Goal: Transaction & Acquisition: Purchase product/service

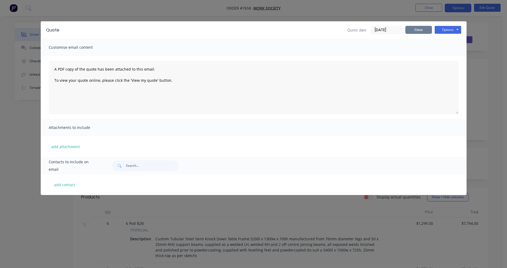
click at [414, 31] on button "Close" at bounding box center [419, 30] width 27 height 8
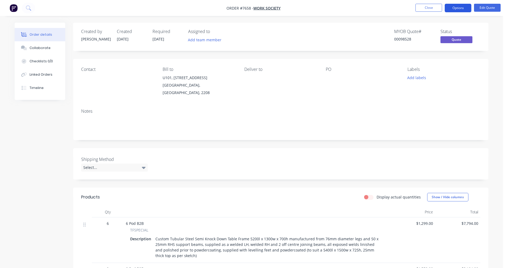
click at [458, 6] on button "Options" at bounding box center [458, 8] width 27 height 9
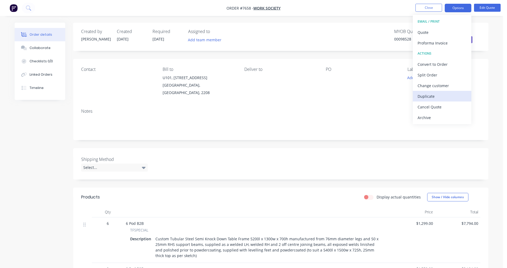
click at [428, 99] on div "Duplicate" at bounding box center [442, 96] width 49 height 8
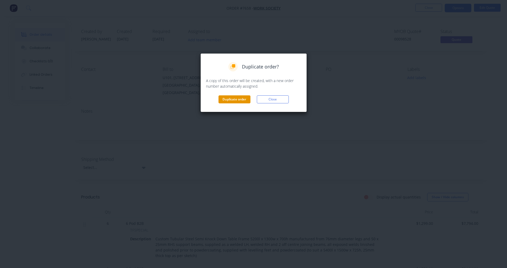
click at [238, 100] on button "Duplicate order" at bounding box center [235, 99] width 32 height 8
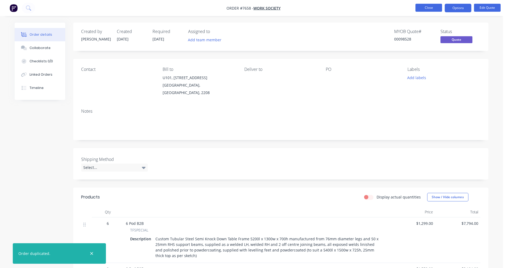
click at [435, 6] on button "Close" at bounding box center [429, 8] width 27 height 8
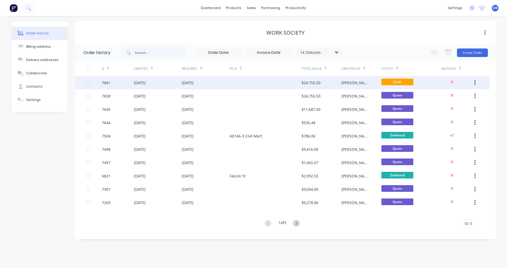
click at [146, 83] on div "[DATE]" at bounding box center [140, 83] width 12 height 6
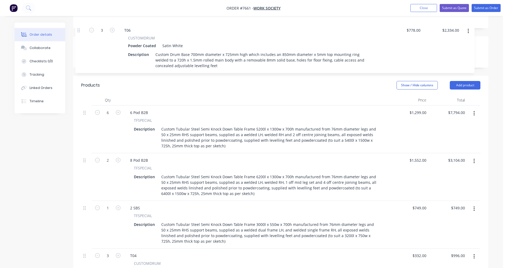
scroll to position [108, 0]
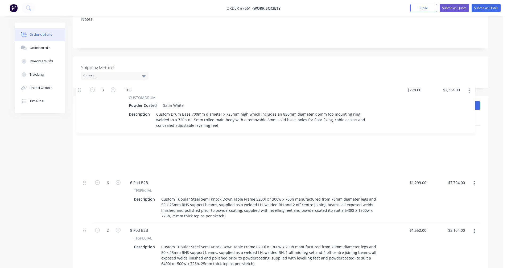
drag, startPoint x: 84, startPoint y: 75, endPoint x: 80, endPoint y: 90, distance: 14.8
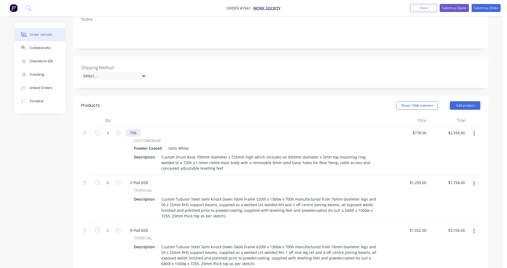
click at [138, 129] on div "T06" at bounding box center [133, 133] width 15 height 8
click at [119, 130] on icon "button" at bounding box center [118, 132] width 5 height 5
type input "4"
type input "$3,112.00"
click at [119, 130] on icon "button" at bounding box center [118, 132] width 5 height 5
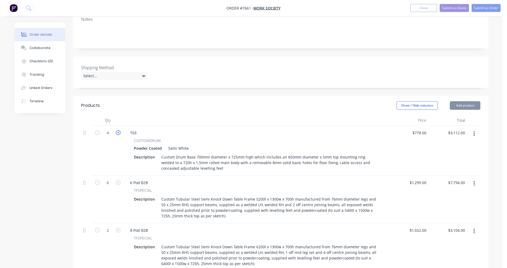
type input "5"
type input "$3,890.00"
click at [119, 130] on icon "button" at bounding box center [118, 132] width 5 height 5
type input "6"
type input "$4,668.00"
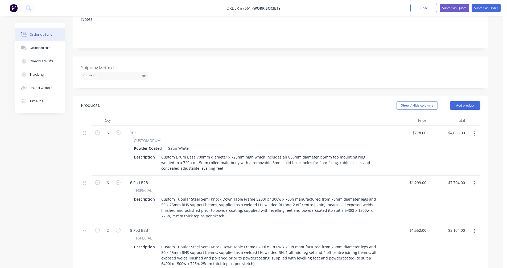
click at [475, 181] on icon "button" at bounding box center [474, 184] width 1 height 6
click at [453, 226] on div "Delete" at bounding box center [455, 230] width 41 height 8
click at [475, 179] on button "button" at bounding box center [474, 184] width 13 height 10
click at [455, 226] on div "Delete" at bounding box center [455, 230] width 41 height 8
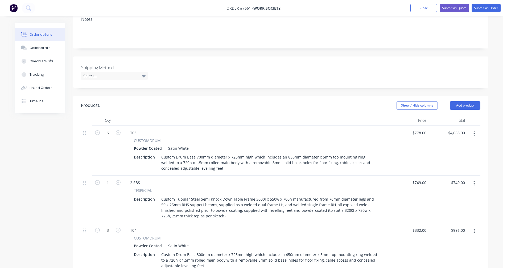
click at [475, 181] on icon "button" at bounding box center [474, 183] width 1 height 5
click at [450, 226] on div "Delete" at bounding box center [455, 230] width 41 height 8
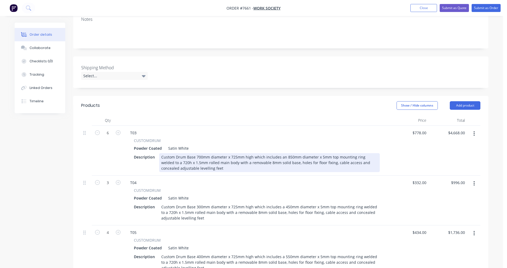
drag, startPoint x: 198, startPoint y: 142, endPoint x: 203, endPoint y: 140, distance: 5.0
click at [198, 153] on div "Custom Drum Base 700mm diameter x 725mm high which includes an 850mm diameter x…" at bounding box center [269, 162] width 221 height 19
type input "$517.00"
type input "$3,102.00"
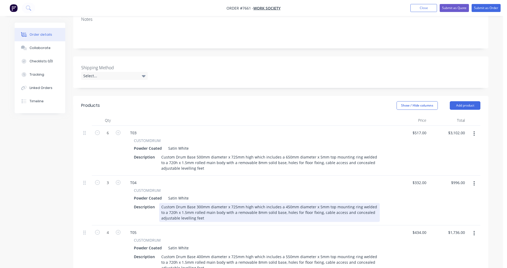
click at [175, 203] on div "Custom Drum Base 300mm diameter x 725mm high which includes a 450mm diameter x …" at bounding box center [269, 212] width 221 height 19
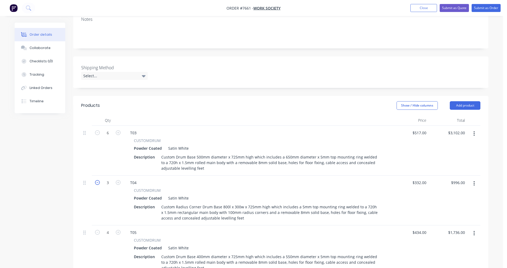
click at [98, 180] on icon "button" at bounding box center [97, 182] width 5 height 5
type input "2"
type input "$664.00"
click at [98, 180] on icon "button" at bounding box center [97, 182] width 5 height 5
type input "1"
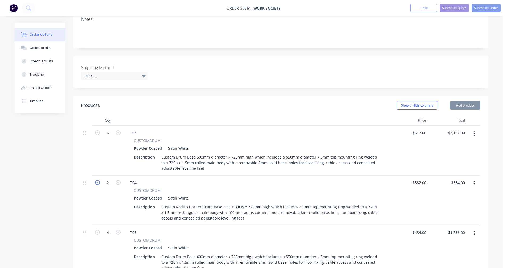
type input "$332.00"
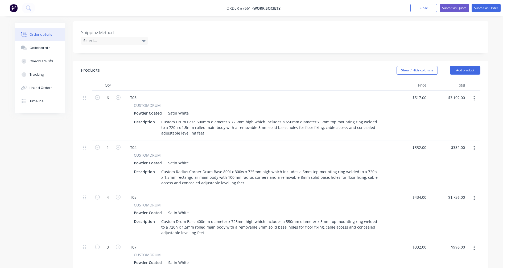
scroll to position [161, 0]
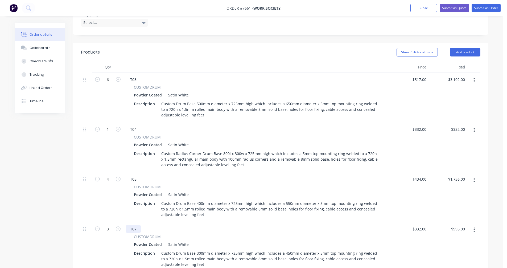
click at [138, 225] on div "T07" at bounding box center [133, 229] width 15 height 8
click at [95, 226] on icon "button" at bounding box center [97, 228] width 5 height 5
type input "2"
type input "$664.00"
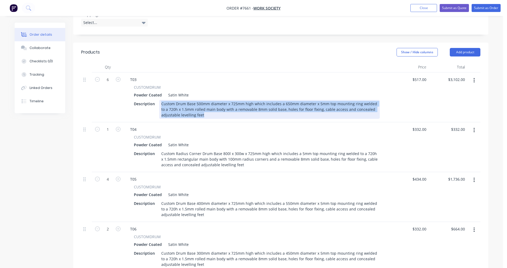
drag, startPoint x: 205, startPoint y: 102, endPoint x: 159, endPoint y: 86, distance: 49.2
click at [159, 100] on div "Description Custom Drum Base 500mm diameter x 725mm high which includes a 650mm…" at bounding box center [256, 109] width 248 height 19
copy div "Custom Drum Base 500mm diameter x 725mm high which includes a 650mm diameter x …"
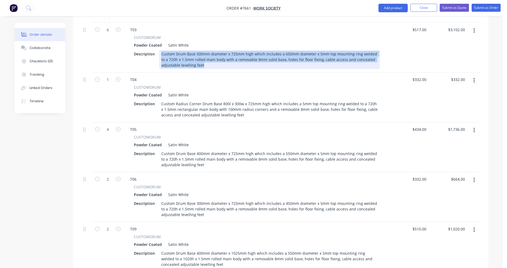
scroll to position [214, 0]
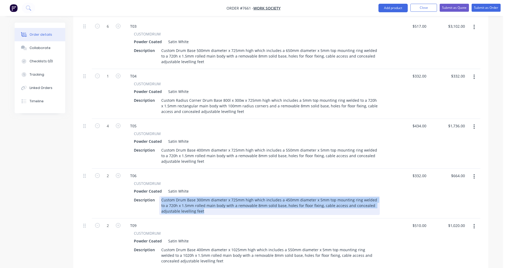
drag, startPoint x: 208, startPoint y: 197, endPoint x: 160, endPoint y: 185, distance: 49.2
click at [160, 196] on div "Custom Drum Base 300mm diameter x 725mm high which includes a 450mm diameter x …" at bounding box center [269, 205] width 221 height 19
paste div
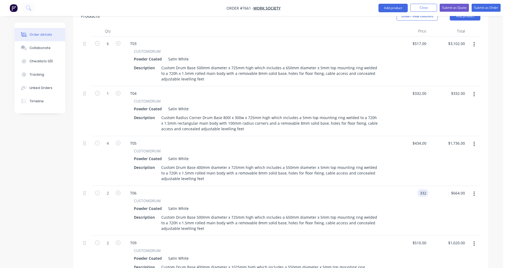
scroll to position [187, 0]
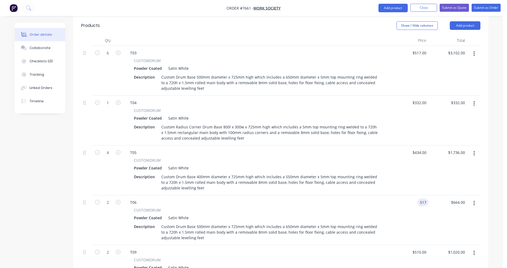
type input "$517.00"
type input "$1,034.00"
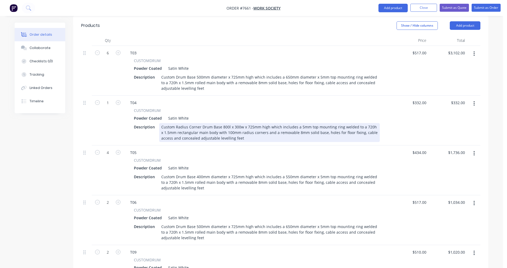
click at [222, 123] on div "Custom Radius Corner Drum Base 800l x 300w x 725mm high which includes a 5mm to…" at bounding box center [269, 132] width 221 height 19
type input "$735.00"
click at [295, 123] on div "Custom Radius Corner Drum Base 800l x 300w x 725mm high which includes a 5mm to…" at bounding box center [269, 132] width 221 height 19
type input "$753.00"
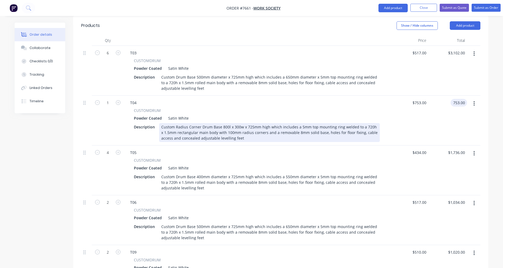
type input "$753.00"
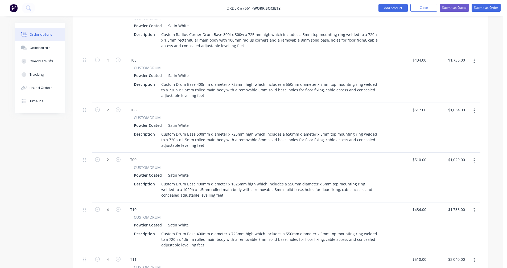
scroll to position [294, 0]
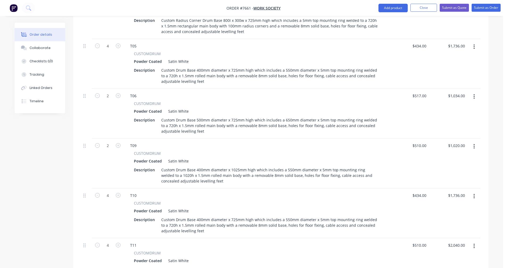
click at [473, 142] on button "button" at bounding box center [474, 147] width 13 height 10
click at [447, 189] on div "Delete" at bounding box center [455, 193] width 41 height 8
click at [474, 144] on icon "button" at bounding box center [474, 146] width 1 height 5
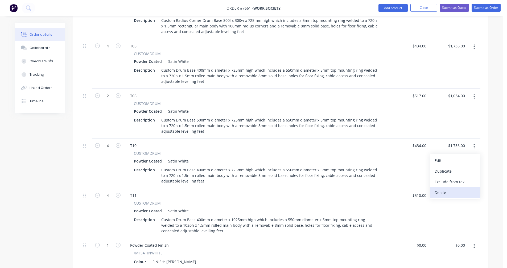
click at [450, 189] on div "Delete" at bounding box center [455, 193] width 41 height 8
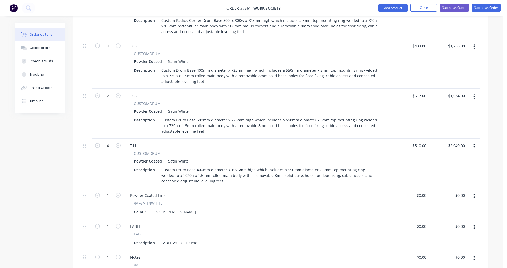
click at [474, 144] on icon "button" at bounding box center [474, 147] width 1 height 6
click at [449, 189] on div "Delete" at bounding box center [455, 193] width 41 height 8
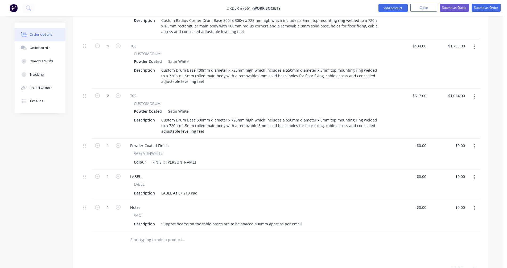
click at [474, 206] on icon "button" at bounding box center [474, 208] width 1 height 5
click at [450, 250] on div "Delete" at bounding box center [455, 254] width 41 height 8
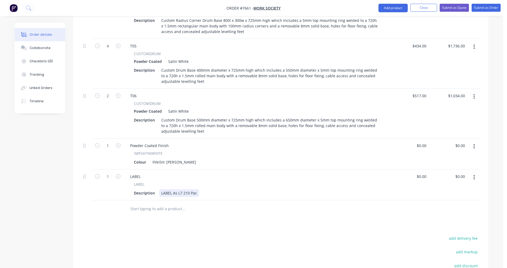
drag, startPoint x: 181, startPoint y: 177, endPoint x: 191, endPoint y: 175, distance: 10.4
click at [182, 189] on div "LABEL As L7 210 Pac" at bounding box center [179, 193] width 40 height 8
type input "$0.00"
click at [474, 144] on icon "button" at bounding box center [474, 147] width 1 height 6
click at [442, 157] on div "Edit" at bounding box center [455, 161] width 41 height 8
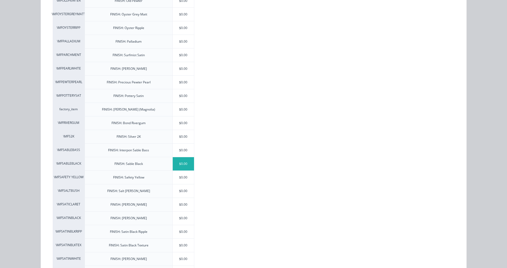
scroll to position [719, 0]
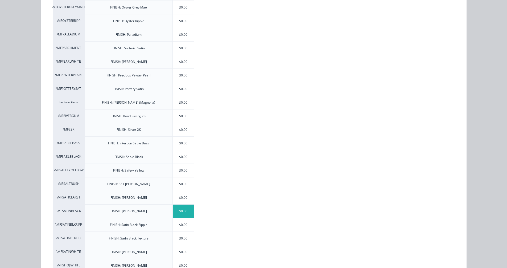
click at [178, 215] on div "$0.00" at bounding box center [184, 210] width 22 height 13
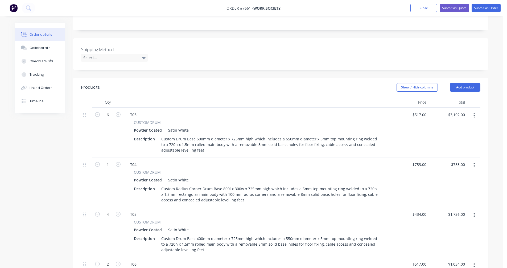
scroll to position [134, 0]
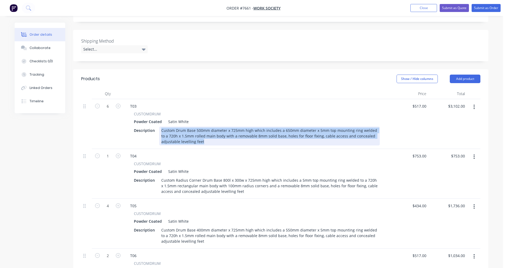
drag, startPoint x: 205, startPoint y: 127, endPoint x: 158, endPoint y: 112, distance: 49.5
click at [158, 126] on div "Description Custom Drum Base 500mm diameter x 725mm high which includes a 650mm…" at bounding box center [256, 135] width 248 height 19
copy div "Custom Drum Base 500mm diameter x 725mm high which includes a 650mm diameter x …"
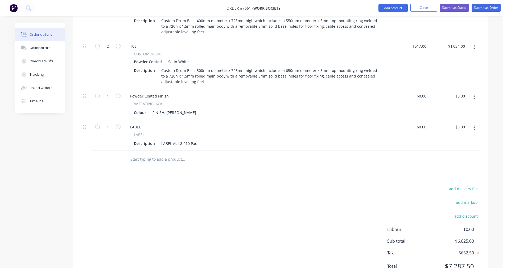
scroll to position [353, 0]
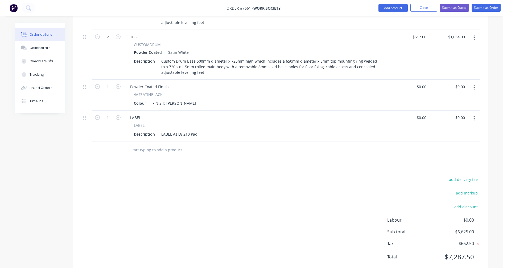
click at [155, 145] on input "text" at bounding box center [183, 150] width 107 height 11
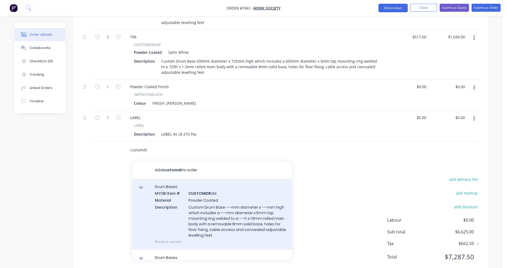
type input "customdr"
click at [207, 198] on div "Drum Bases MYOB Item # CUSTOMDR UM Material Powder Coated Description Custom Dr…" at bounding box center [212, 214] width 160 height 71
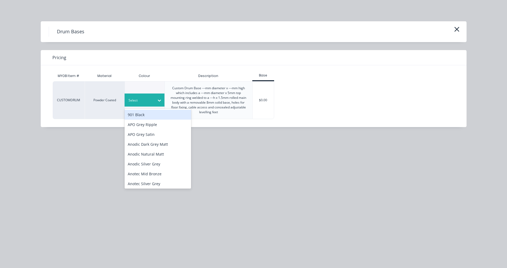
click at [140, 99] on div at bounding box center [141, 100] width 24 height 6
type input "sat"
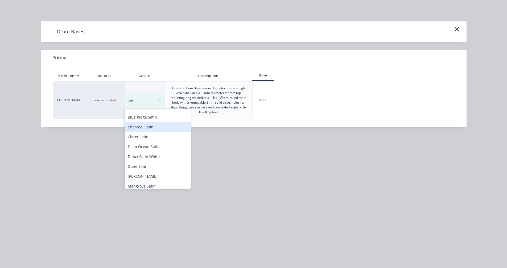
scroll to position [107, 0]
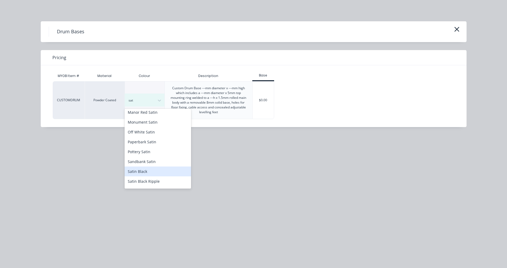
click at [145, 167] on div "Satin Black" at bounding box center [158, 171] width 67 height 10
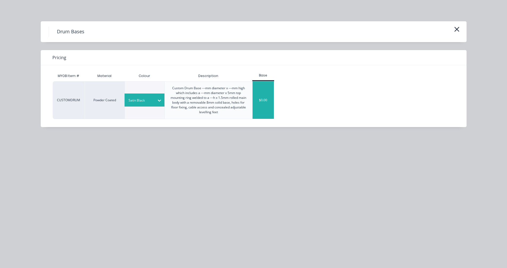
click at [262, 102] on div "$0.00" at bounding box center [264, 99] width 22 height 37
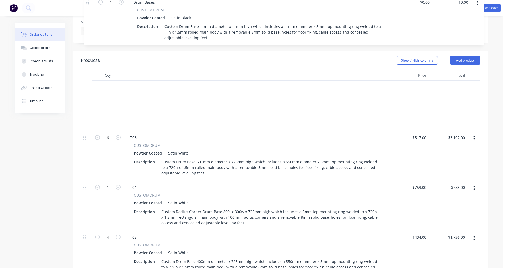
scroll to position [152, 0]
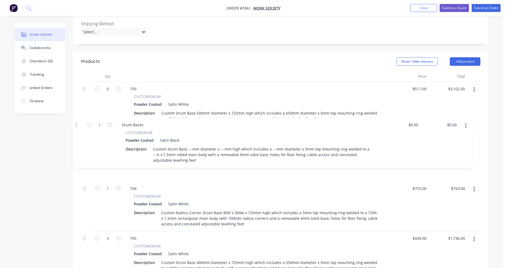
drag, startPoint x: 86, startPoint y: 133, endPoint x: 78, endPoint y: 122, distance: 13.8
click at [78, 122] on div "Qty Price Total 6 T03 CUSTOMDRUM Powder Coated Satin White Description Custom D…" at bounding box center [280, 240] width 415 height 339
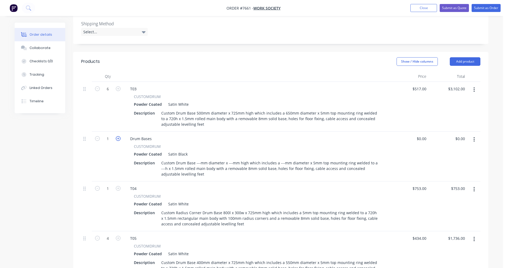
click at [116, 136] on icon "button" at bounding box center [118, 138] width 5 height 5
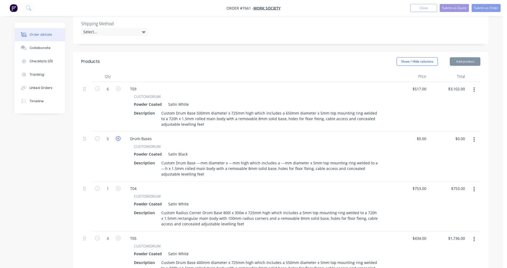
type input "6"
drag, startPoint x: 152, startPoint y: 123, endPoint x: 116, endPoint y: 123, distance: 35.4
click at [116, 132] on div "6 Drum Bases CUSTOMDRUM Powder Coated Satin Black Description Custom Drum Base …" at bounding box center [280, 157] width 399 height 50
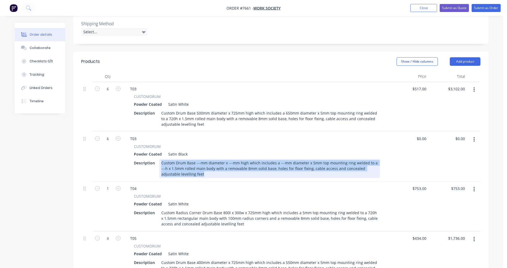
drag, startPoint x: 184, startPoint y: 159, endPoint x: 157, endPoint y: 145, distance: 30.6
click at [157, 159] on div "Description Custom Drum Base ---mm diameter x ---mm high which includes a ---mm…" at bounding box center [256, 168] width 248 height 19
paste div
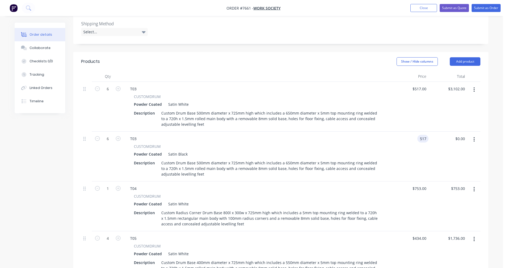
type input "$517.00"
type input "$3,102.00"
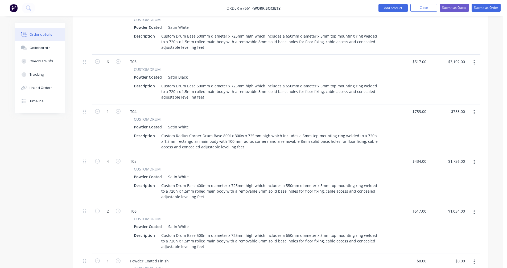
scroll to position [231, 0]
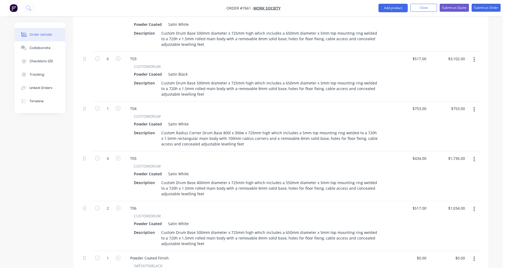
click at [475, 57] on icon "button" at bounding box center [474, 60] width 1 height 6
click at [453, 80] on div "Duplicate" at bounding box center [455, 84] width 41 height 8
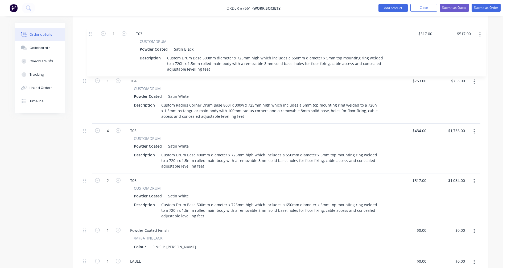
scroll to position [308, 0]
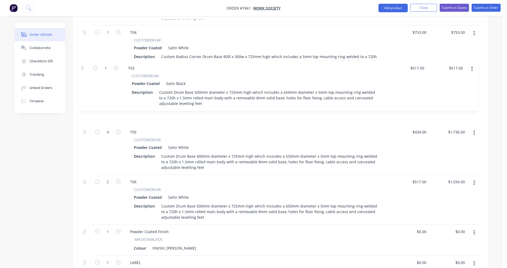
drag, startPoint x: 84, startPoint y: 199, endPoint x: 83, endPoint y: 67, distance: 131.5
click at [83, 67] on div "6 T03 CUSTOMDRUM Powder Coated Satin White Description Custom Drum Base 500mm d…" at bounding box center [280, 106] width 399 height 361
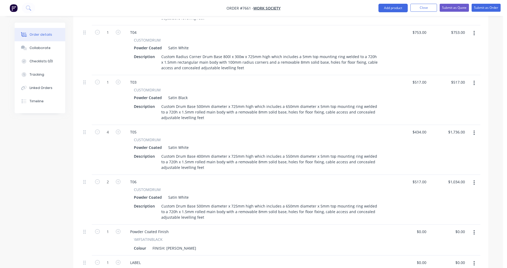
click at [472, 78] on button "button" at bounding box center [474, 83] width 13 height 10
click at [449, 104] on div "Duplicate" at bounding box center [455, 108] width 41 height 8
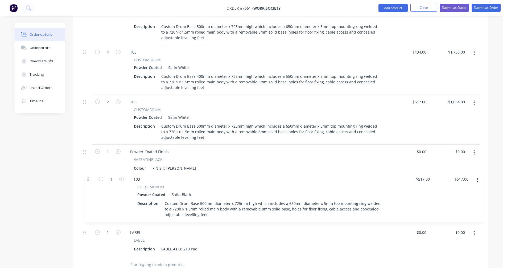
scroll to position [388, 0]
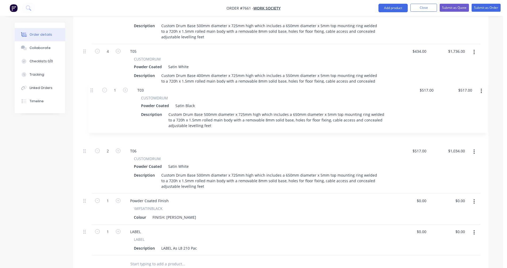
drag, startPoint x: 85, startPoint y: 199, endPoint x: 92, endPoint y: 89, distance: 109.7
click at [92, 89] on div "6 T03 CUSTOMDRUM Powder Coated Satin White Description Custom Drum Base 500mm d…" at bounding box center [280, 50] width 399 height 410
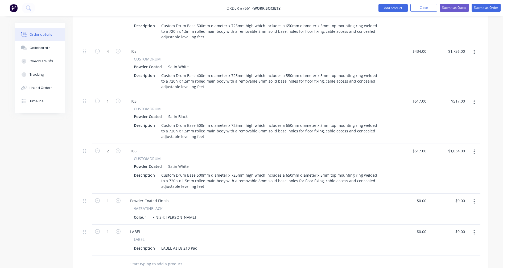
click at [472, 97] on button "button" at bounding box center [474, 102] width 13 height 10
click at [443, 123] on div "Duplicate" at bounding box center [455, 127] width 41 height 8
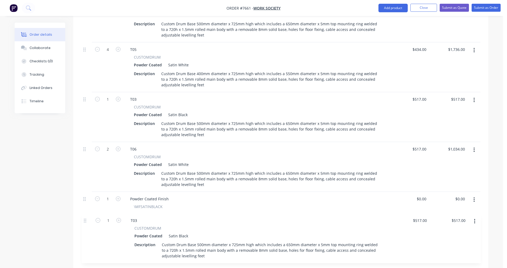
scroll to position [391, 0]
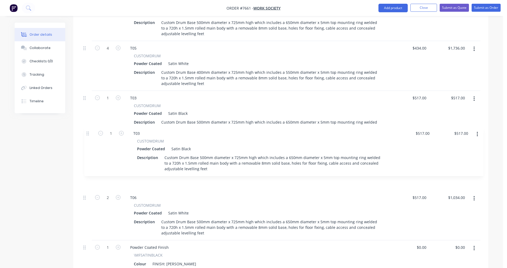
drag, startPoint x: 86, startPoint y: 249, endPoint x: 89, endPoint y: 133, distance: 115.6
click at [89, 133] on div "6 T03 CUSTOMDRUM Powder Coated Satin White Description Custom Drum Base 500mm d…" at bounding box center [280, 72] width 399 height 460
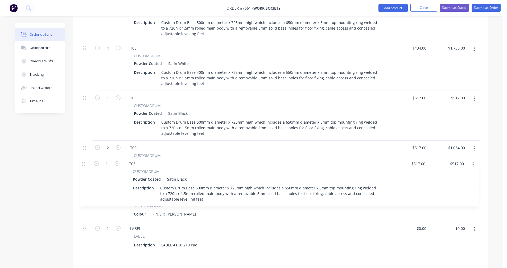
drag, startPoint x: 85, startPoint y: 134, endPoint x: 83, endPoint y: 171, distance: 37.3
click at [83, 171] on div "6 T03 CUSTOMDRUM Powder Coated Satin White Description Custom Drum Base 500mm d…" at bounding box center [280, 72] width 399 height 460
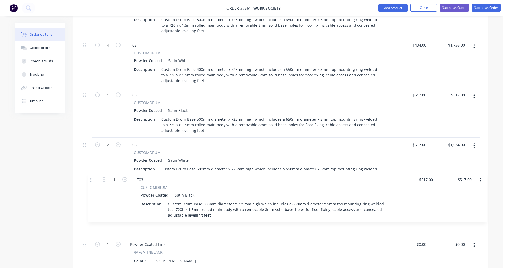
drag, startPoint x: 84, startPoint y: 245, endPoint x: 90, endPoint y: 178, distance: 67.1
click at [90, 178] on div "6 T03 CUSTOMDRUM Powder Coated Satin White Description Custom Drum Base 500mm d…" at bounding box center [280, 69] width 399 height 460
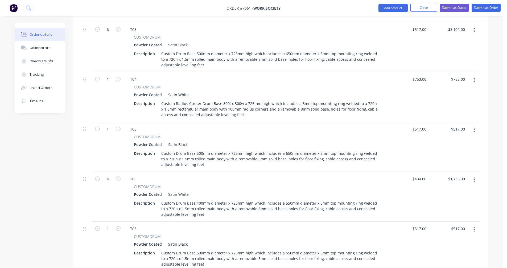
scroll to position [261, 0]
click at [139, 125] on div "T03" at bounding box center [133, 129] width 15 height 8
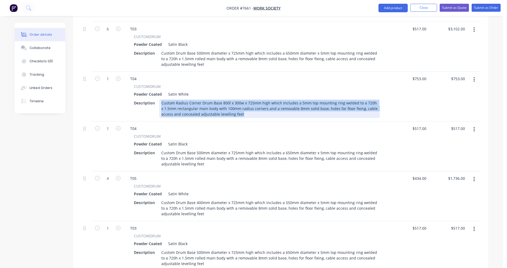
drag, startPoint x: 237, startPoint y: 100, endPoint x: 157, endPoint y: 86, distance: 80.6
click at [157, 99] on div "Description Custom Radius Corner Drum Base 800l x 300w x 725mm high which inclu…" at bounding box center [256, 108] width 248 height 19
copy div "Custom Radius Corner Drum Base 800l x 300w x 725mm high which includes a 5mm to…"
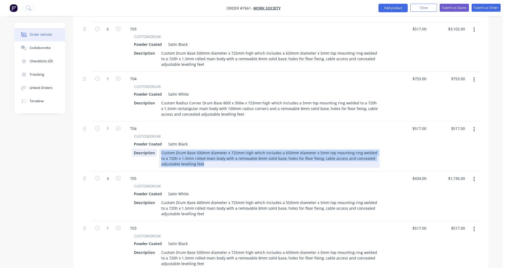
drag, startPoint x: 208, startPoint y: 151, endPoint x: 157, endPoint y: 136, distance: 54.0
click at [157, 149] on div "Description Custom Drum Base 500mm diameter x 725mm high which includes a 650mm…" at bounding box center [256, 158] width 248 height 19
paste div
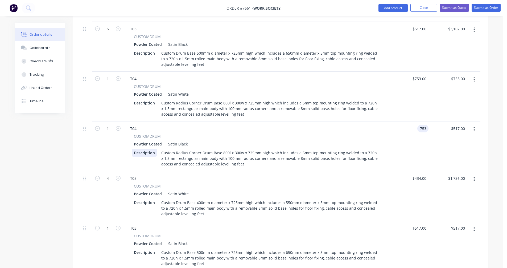
type input "$753.00"
click at [139, 224] on div "T03" at bounding box center [133, 228] width 15 height 8
click at [116, 226] on icon "button" at bounding box center [118, 228] width 5 height 5
type input "2"
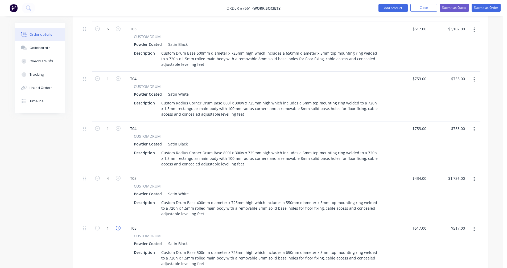
type input "$1,034.00"
click at [116, 226] on icon "button" at bounding box center [118, 228] width 5 height 5
type input "3"
type input "$1,551.00"
click at [116, 226] on icon "button" at bounding box center [118, 228] width 5 height 5
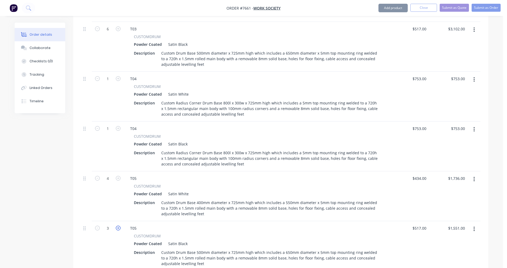
type input "4"
type input "$2,068.00"
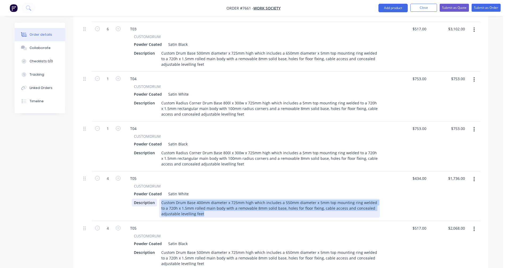
drag, startPoint x: 195, startPoint y: 198, endPoint x: 156, endPoint y: 184, distance: 41.6
click at [157, 199] on div "Description Custom Drum Base 400mm diameter x 725mm high which includes a 550mm…" at bounding box center [256, 208] width 248 height 19
copy div "Custom Drum Base 400mm diameter x 725mm high which includes a 550mm diameter x …"
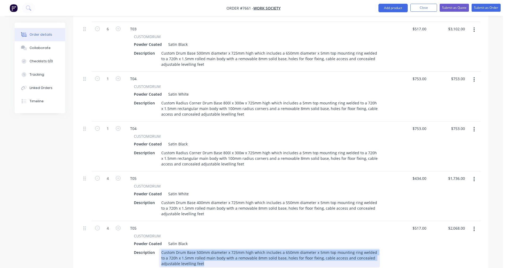
drag, startPoint x: 204, startPoint y: 251, endPoint x: 158, endPoint y: 234, distance: 48.5
click at [158, 248] on div "Description Custom Drum Base 500mm diameter x 725mm high which includes a 650mm…" at bounding box center [256, 257] width 248 height 19
paste div
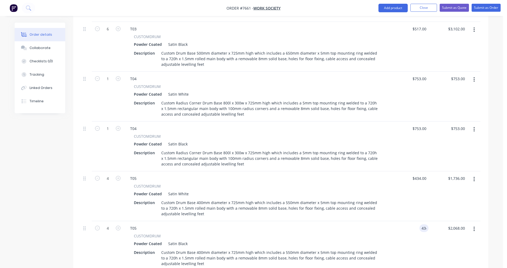
type input "$434.00"
type input "$1,736.00"
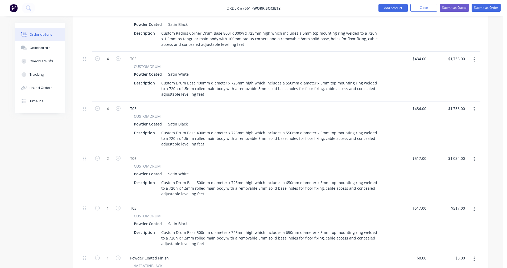
scroll to position [394, 0]
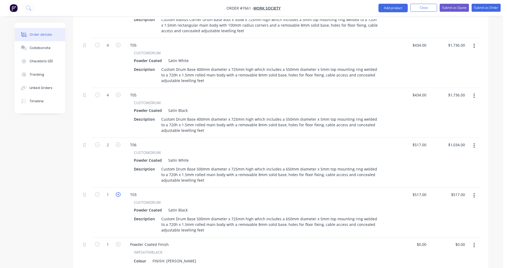
click at [118, 192] on icon "button" at bounding box center [118, 194] width 5 height 5
type input "2"
type input "$1,034.00"
click at [138, 191] on div "T03" at bounding box center [133, 195] width 15 height 8
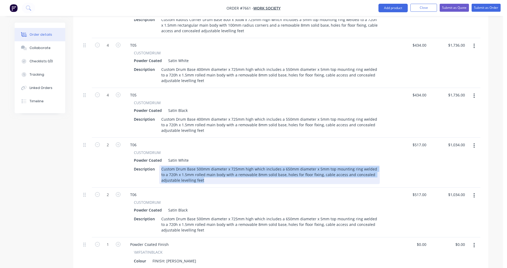
drag, startPoint x: 206, startPoint y: 166, endPoint x: 159, endPoint y: 153, distance: 48.6
click at [159, 165] on div "Custom Drum Base 500mm diameter x 725mm high which includes a 650mm diameter x …" at bounding box center [269, 174] width 221 height 19
copy div "Custom Drum Base 500mm diameter x 725mm high which includes a 650mm diameter x …"
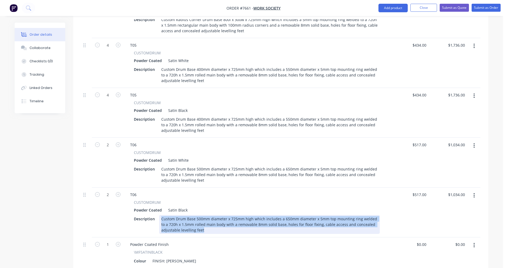
drag, startPoint x: 207, startPoint y: 216, endPoint x: 159, endPoint y: 202, distance: 49.5
click at [159, 215] on div "Custom Drum Base 500mm diameter x 725mm high which includes a 650mm diameter x …" at bounding box center [269, 224] width 221 height 19
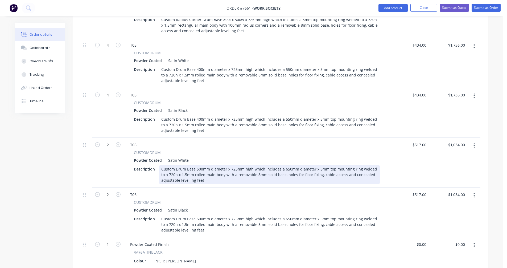
click at [284, 165] on div "Custom Drum Base 500mm diameter x 725mm high which includes a 650mm diameter x …" at bounding box center [269, 174] width 221 height 19
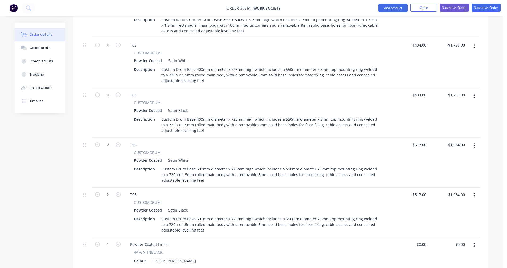
click at [474, 143] on icon "button" at bounding box center [474, 145] width 1 height 5
click at [447, 188] on div "Delete" at bounding box center [455, 192] width 41 height 8
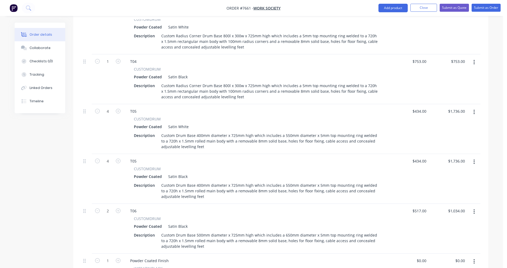
scroll to position [314, 0]
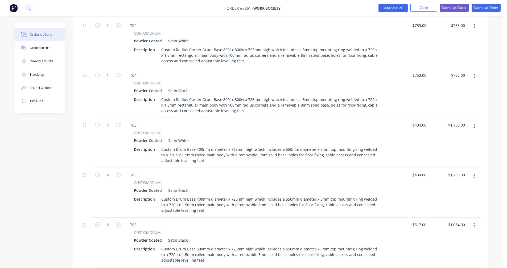
click at [474, 123] on icon "button" at bounding box center [474, 126] width 1 height 6
click at [446, 168] on div "Delete" at bounding box center [455, 172] width 41 height 8
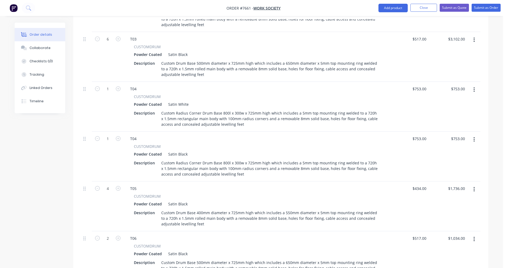
scroll to position [235, 0]
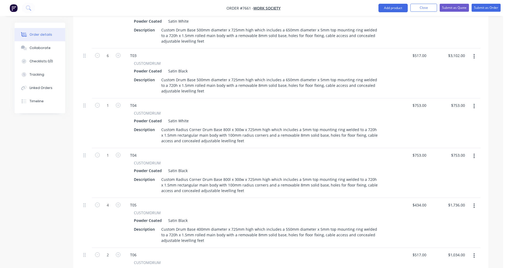
click at [476, 101] on button "button" at bounding box center [474, 106] width 13 height 10
click at [451, 148] on div "Delete" at bounding box center [455, 152] width 41 height 8
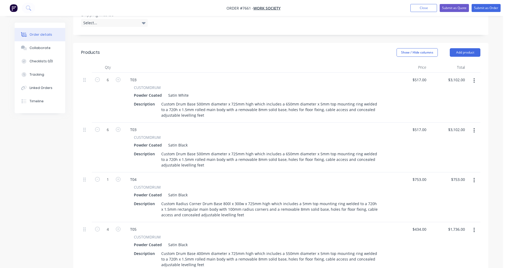
scroll to position [155, 0]
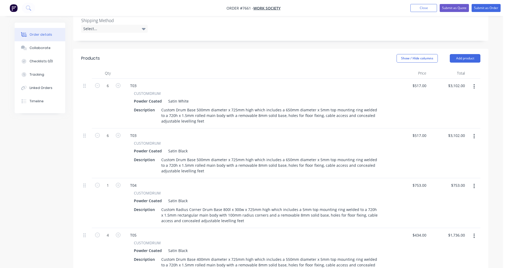
click at [474, 84] on icon "button" at bounding box center [474, 87] width 1 height 6
click at [452, 129] on div "Delete" at bounding box center [455, 133] width 41 height 8
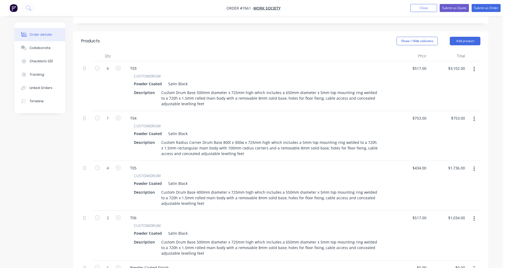
scroll to position [181, 0]
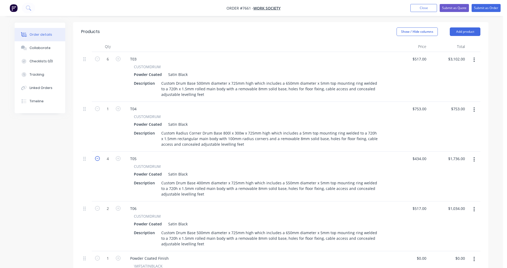
click at [96, 156] on icon "button" at bounding box center [97, 158] width 5 height 5
type input "3"
type input "$1,302.00"
click at [96, 156] on icon "button" at bounding box center [97, 158] width 5 height 5
type input "2"
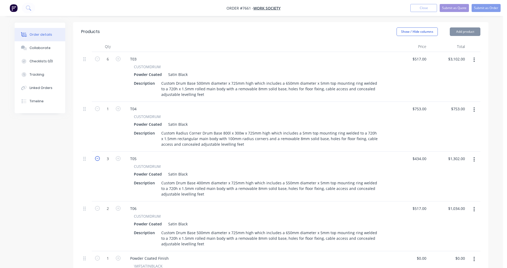
type input "$868.00"
click at [96, 156] on icon "button" at bounding box center [97, 158] width 5 height 5
type input "1"
type input "$434.00"
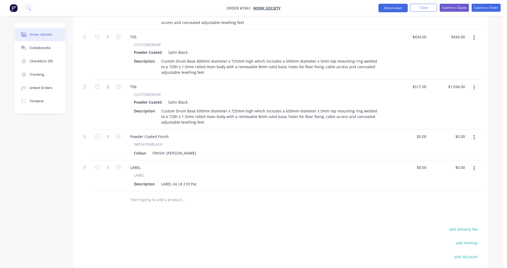
scroll to position [314, 0]
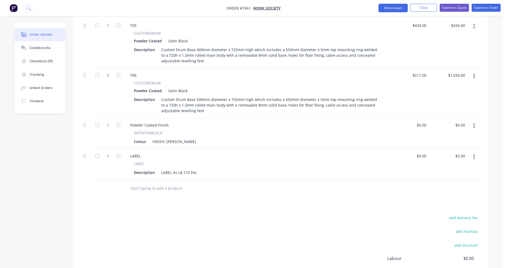
click at [144, 183] on input "text" at bounding box center [183, 188] width 107 height 11
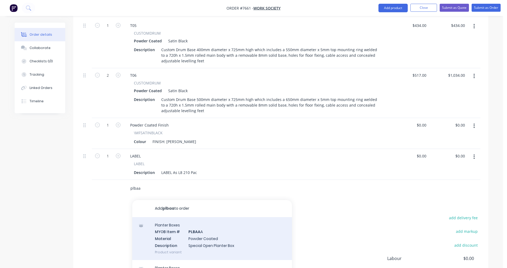
type input "plbaa"
click at [207, 220] on div "Planter Boxes MYOB Item # PLBAA A Material Powder Coated Description Special Op…" at bounding box center [212, 238] width 160 height 43
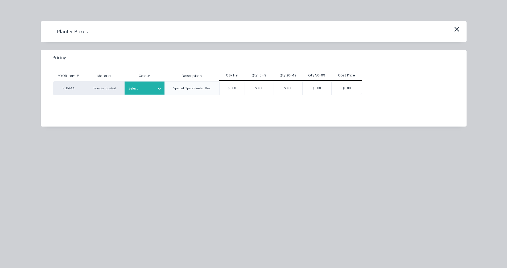
click at [156, 89] on div at bounding box center [160, 88] width 10 height 9
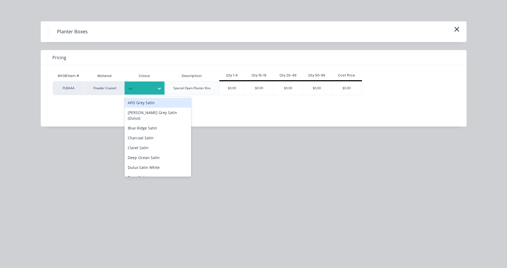
type input "sat"
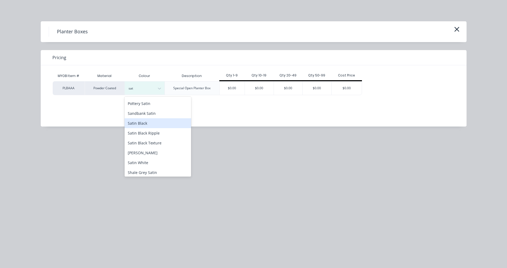
scroll to position [133, 0]
click at [143, 128] on div "Satin Black" at bounding box center [158, 133] width 67 height 10
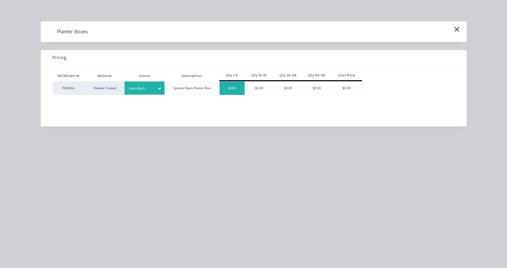
click at [231, 89] on div "$0.00" at bounding box center [232, 87] width 25 height 13
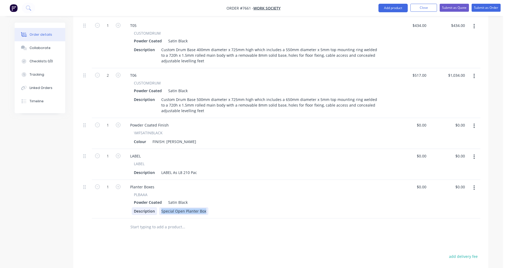
drag, startPoint x: 204, startPoint y: 195, endPoint x: 154, endPoint y: 198, distance: 49.6
click at [154, 207] on div "Description Special Open Planter Box" at bounding box center [256, 211] width 248 height 8
paste div
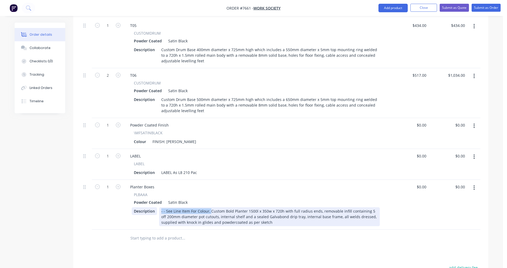
drag, startPoint x: 210, startPoint y: 195, endPoint x: 154, endPoint y: 194, distance: 55.1
click at [154, 207] on div "Description - - See Line Item For Colour, Custom Bold Planter 1500l x 350w x 72…" at bounding box center [256, 216] width 248 height 19
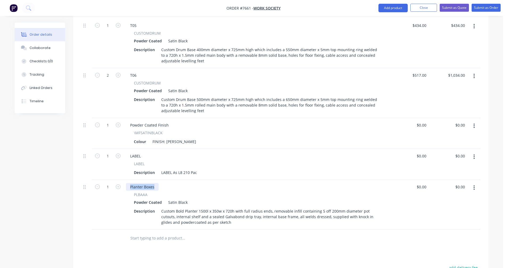
drag, startPoint x: 156, startPoint y: 172, endPoint x: 122, endPoint y: 172, distance: 33.6
click at [122, 180] on div "1 Planter Boxes PLBAAA Powder Coated Satin Black Description Custom Bold Plante…" at bounding box center [280, 205] width 399 height 50
click at [165, 180] on div "Planter Boxes PLBAAA Powder Coated Satin Black Description Custom Bold Planter …" at bounding box center [257, 205] width 266 height 50
drag, startPoint x: 164, startPoint y: 175, endPoint x: 155, endPoint y: 171, distance: 10.4
click at [155, 183] on div "Planter Boxes" at bounding box center [142, 187] width 33 height 8
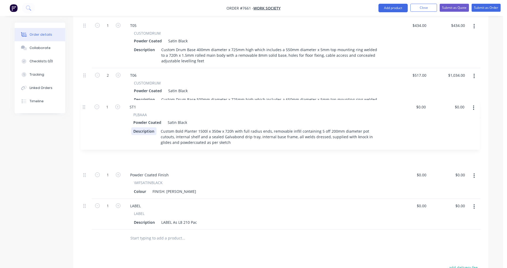
drag, startPoint x: 85, startPoint y: 171, endPoint x: 85, endPoint y: 105, distance: 66.3
click at [85, 105] on div "6 T03 CUSTOMDRUM Powder Coated Satin Black Description Custom Drum Base 500mm d…" at bounding box center [280, 74] width 399 height 311
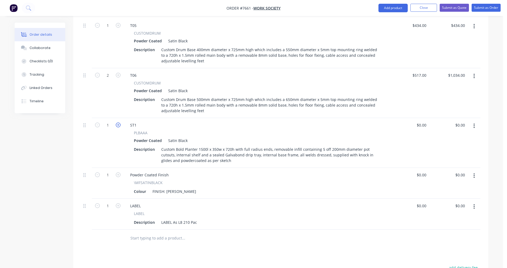
click at [119, 122] on icon "button" at bounding box center [118, 124] width 5 height 5
type input "4"
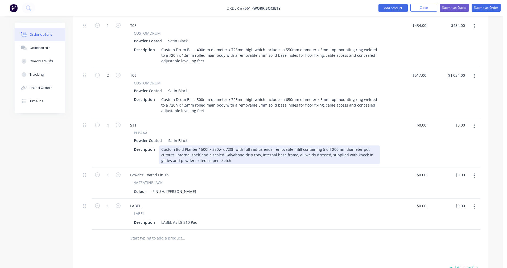
click at [241, 145] on div "Custom Bold Planter 1500l x 350w x 720h with full radius ends, removable infill…" at bounding box center [269, 154] width 221 height 19
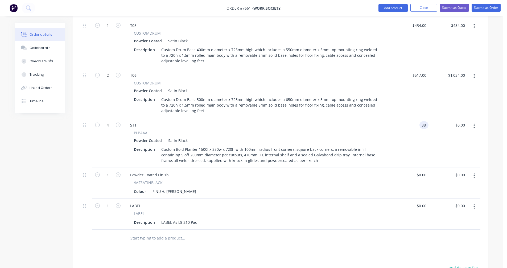
type input "$886.00"
type input "$3,544.00"
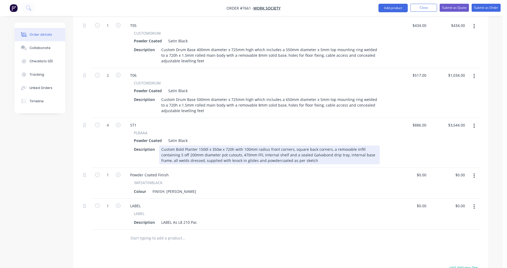
click at [318, 145] on div "Custom Bold Planter 1500l x 350w x 720h with 100mm radius front corners, square…" at bounding box center [269, 154] width 221 height 19
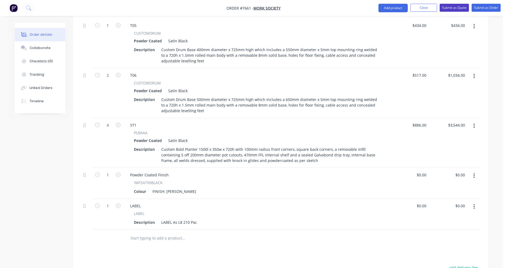
click at [452, 7] on button "Submit as Quote" at bounding box center [454, 8] width 29 height 8
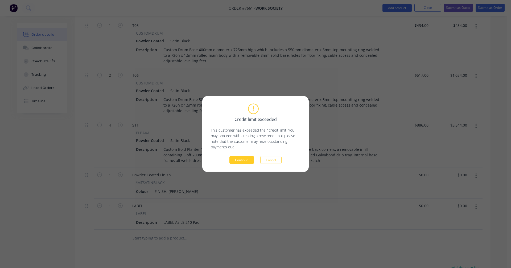
click at [240, 158] on button "Continue" at bounding box center [242, 160] width 24 height 8
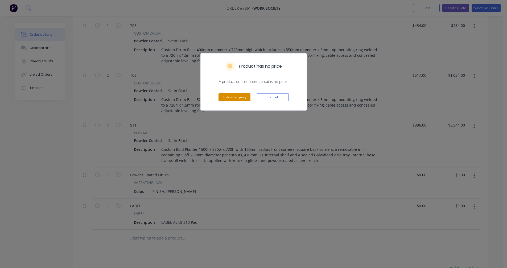
click at [238, 97] on button "Submit anyway" at bounding box center [235, 97] width 32 height 8
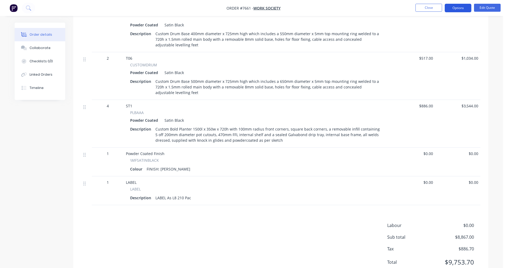
click at [456, 7] on button "Options" at bounding box center [458, 8] width 27 height 9
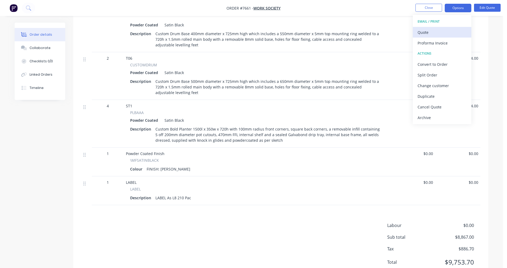
click at [423, 34] on div "Quote" at bounding box center [442, 32] width 49 height 8
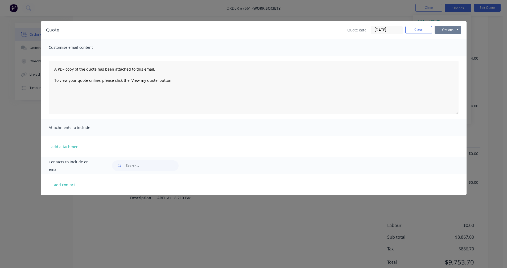
click at [445, 30] on button "Options" at bounding box center [448, 30] width 27 height 8
click at [451, 39] on button "Preview" at bounding box center [452, 39] width 34 height 9
click at [446, 47] on div "Customise email content" at bounding box center [254, 47] width 426 height 17
click at [420, 32] on button "Close" at bounding box center [419, 30] width 27 height 8
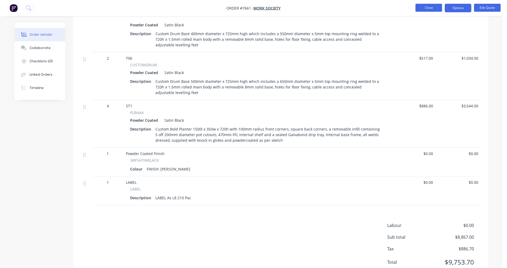
click at [427, 10] on button "Close" at bounding box center [429, 8] width 27 height 8
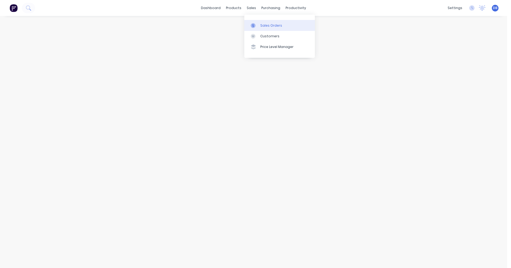
click at [266, 24] on div "Sales Orders" at bounding box center [271, 25] width 22 height 5
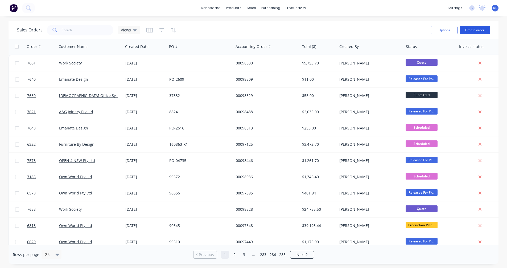
click at [473, 30] on button "Create order" at bounding box center [475, 30] width 30 height 9
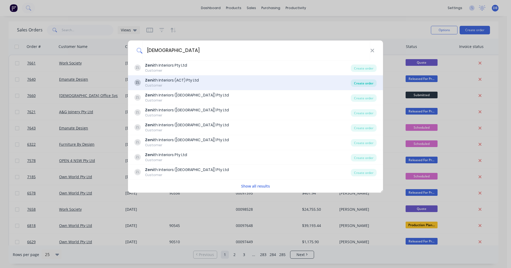
type input "[DEMOGRAPHIC_DATA]"
click at [369, 83] on div "Create order" at bounding box center [364, 82] width 26 height 7
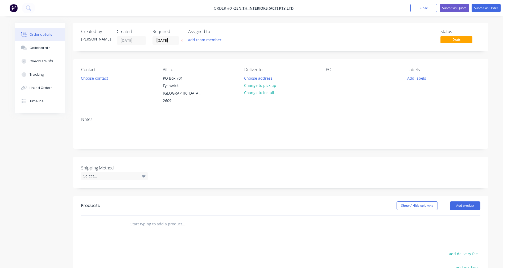
click at [142, 219] on input "text" at bounding box center [183, 224] width 107 height 11
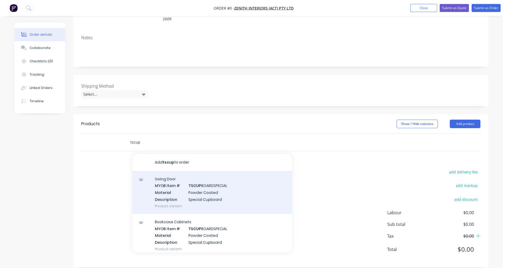
type input "tscup"
click at [203, 192] on div "Swing Door MYOB Item # TSCUP BOARDSPECIAL Material Powder Coated Description Sp…" at bounding box center [212, 192] width 160 height 43
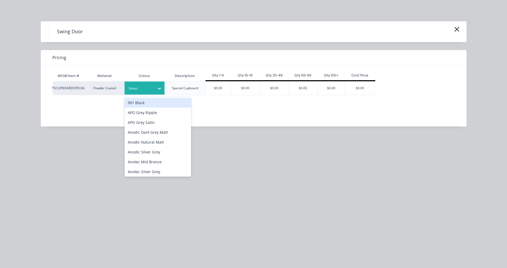
click at [153, 90] on div "Select" at bounding box center [140, 88] width 30 height 7
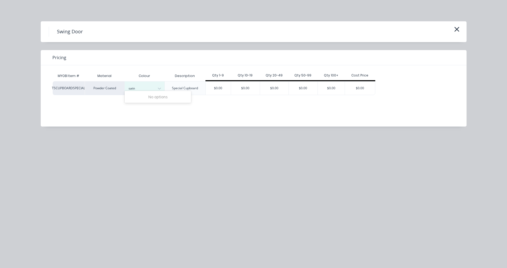
scroll to position [89, 0]
type input "sat"
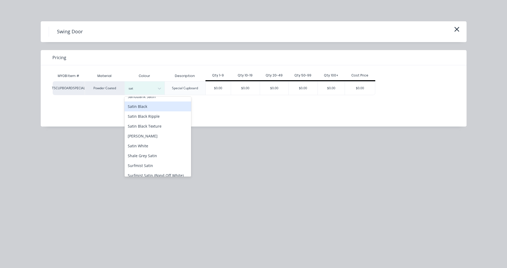
scroll to position [160, 0]
click at [144, 141] on div "Satin White" at bounding box center [158, 146] width 67 height 10
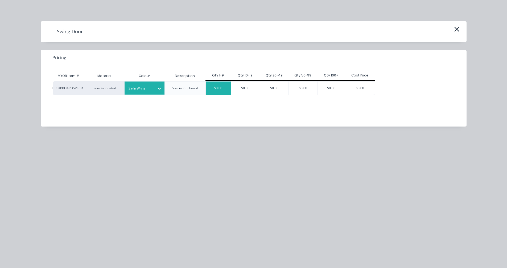
click at [213, 93] on div "$0.00" at bounding box center [218, 87] width 25 height 13
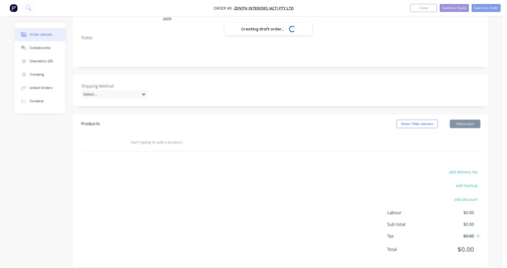
scroll to position [89, 0]
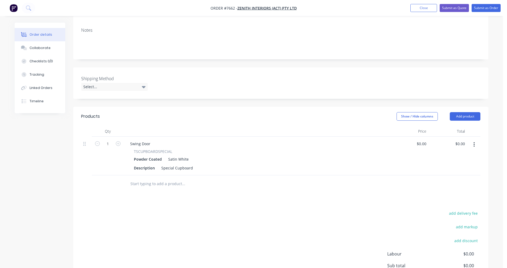
click at [137, 178] on input "text" at bounding box center [183, 183] width 107 height 11
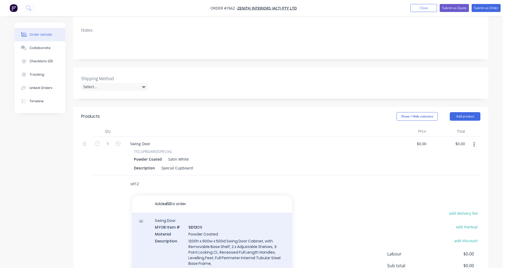
type input "sd12"
click at [223, 241] on div "Swing Door MYOB Item # SD12 09 Material Powder Coated Description 1200h x 900w …" at bounding box center [212, 244] width 160 height 65
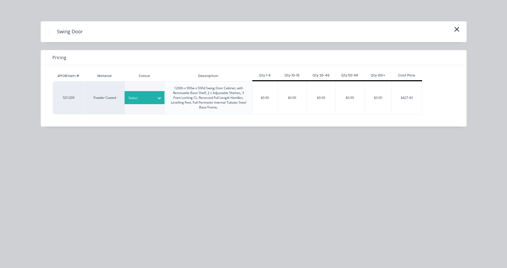
click at [145, 100] on div at bounding box center [141, 98] width 24 height 6
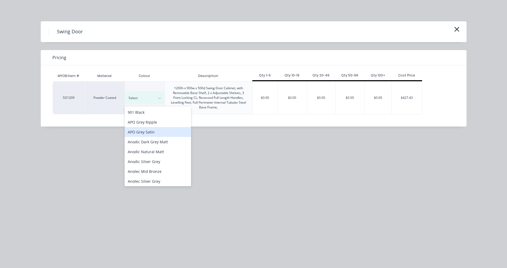
click at [148, 130] on div "APO Grey Satin" at bounding box center [158, 132] width 67 height 10
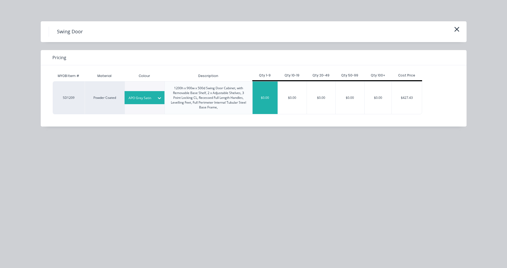
click at [259, 98] on div "$0.00" at bounding box center [265, 97] width 25 height 32
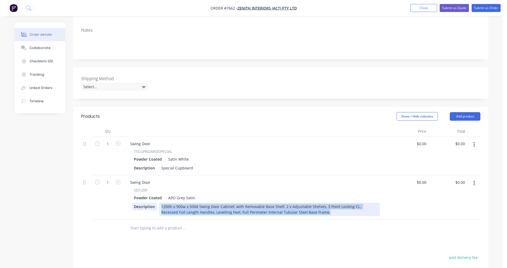
drag, startPoint x: 315, startPoint y: 206, endPoint x: 155, endPoint y: 199, distance: 160.2
click at [155, 203] on div "Description 1200h x 900w x 500d Swing Door Cabinet, with Removable Base Shelf, …" at bounding box center [256, 209] width 248 height 13
copy div "1200h x 900w x 500d Swing Door Cabinet, with Removable Base Shelf, 2 x Adjustab…"
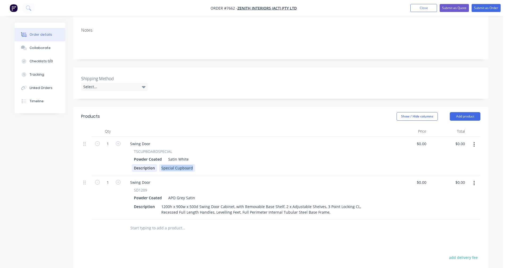
drag, startPoint x: 193, startPoint y: 161, endPoint x: 156, endPoint y: 160, distance: 36.2
click at [156, 164] on div "Description Special Cupboard" at bounding box center [256, 168] width 248 height 8
paste div
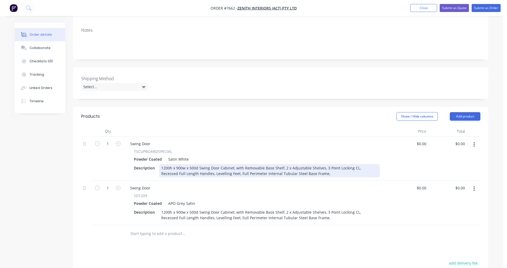
click at [193, 164] on div "1200h x 900w x 500d Swing Door Cabinet, with Removable Base Shelf, 2 x Adjustab…" at bounding box center [269, 170] width 221 height 13
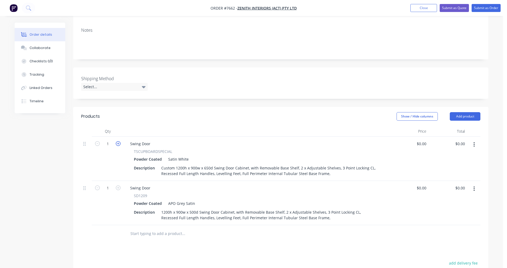
click at [118, 141] on icon "button" at bounding box center [118, 143] width 5 height 5
type input "3"
drag, startPoint x: 151, startPoint y: 135, endPoint x: 119, endPoint y: 136, distance: 32.5
click at [123, 137] on div "3 Swing Door TSCUPBOARDSPECIAL Powder Coated Satin White Description Custom 120…" at bounding box center [280, 159] width 399 height 44
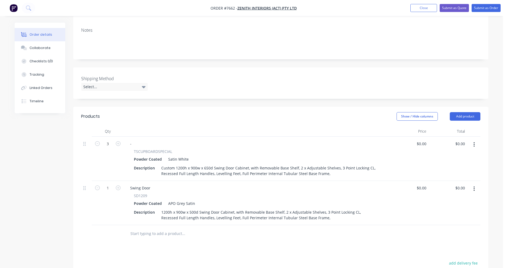
click at [476, 184] on button "button" at bounding box center [474, 189] width 13 height 10
click at [443, 231] on div "Delete" at bounding box center [455, 235] width 41 height 8
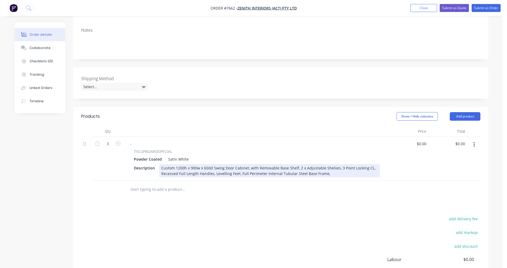
drag, startPoint x: 257, startPoint y: 159, endPoint x: 271, endPoint y: 160, distance: 14.6
click at [257, 164] on div "Custom 1200h x 900w x 650d Swing Door Cabinet, with Removable Base Shelf, 2 x A…" at bounding box center [269, 170] width 221 height 13
click at [217, 164] on div "Custom 1200h x 900w x 650d Swing Door Cabinet, with a removable base shelf, 2 o…" at bounding box center [269, 170] width 221 height 13
type input "$1,022.00"
type input "$3,066.00"
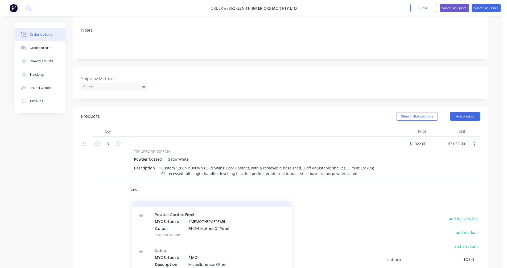
scroll to position [53, 0]
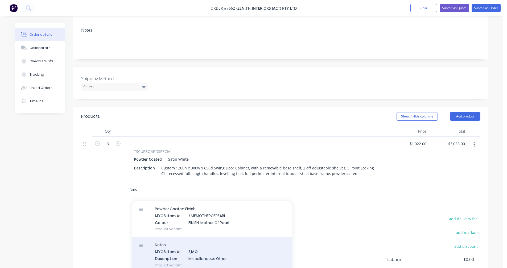
type input "\mo"
click at [204, 247] on div "Notes MYOB Item # \MO Description Miscellaneous Other Product variant" at bounding box center [212, 255] width 160 height 36
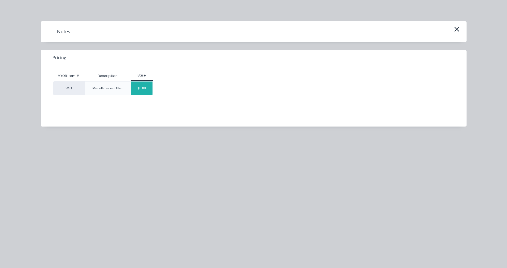
click at [139, 86] on div "$0.00" at bounding box center [142, 87] width 22 height 13
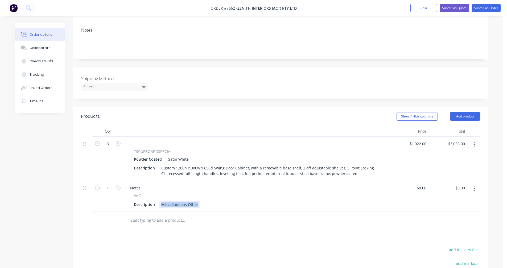
drag, startPoint x: 197, startPoint y: 198, endPoint x: 159, endPoint y: 197, distance: 37.8
click at [159, 200] on div "Miscellaneous Other" at bounding box center [179, 204] width 41 height 8
click at [299, 200] on div "These are to match those supplied on PO 663848. All units are to be keyed alike" at bounding box center [232, 204] width 146 height 8
drag, startPoint x: 298, startPoint y: 197, endPoint x: 300, endPoint y: 198, distance: 2.7
click at [298, 200] on div "These are to match those supplied on PO 663848. All units are to be keyed alike" at bounding box center [232, 204] width 146 height 8
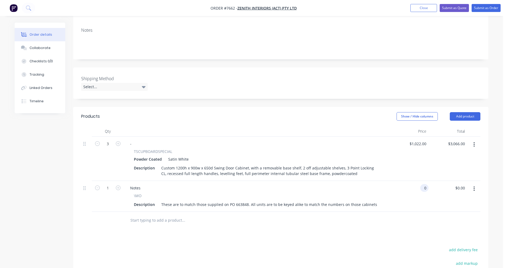
type input "$0.00"
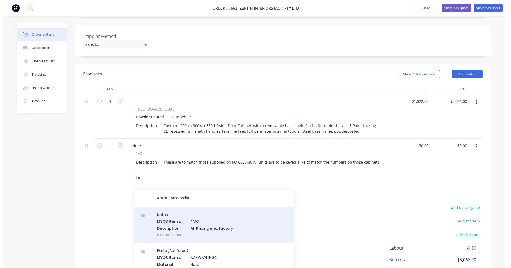
scroll to position [142, 0]
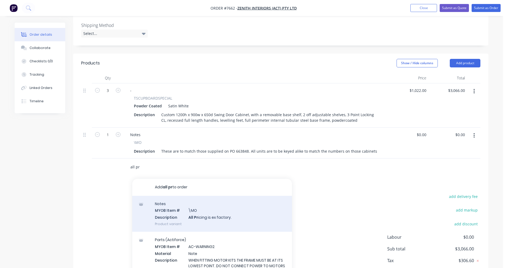
type input "all pr"
click at [200, 205] on div "Notes MYOB Item # \MO Description All Pr icing is ex factory. Product variant" at bounding box center [212, 214] width 160 height 36
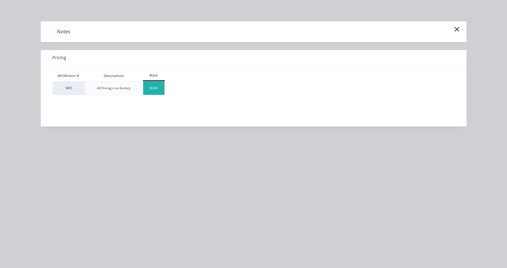
click at [154, 90] on div "$0.00" at bounding box center [154, 87] width 22 height 13
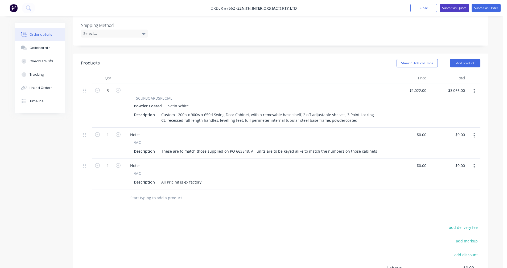
click at [453, 7] on button "Submit as Quote" at bounding box center [454, 8] width 29 height 8
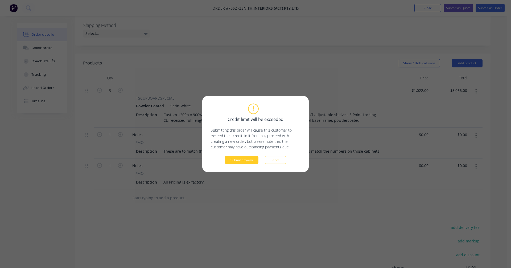
click at [244, 162] on button "Submit anyway" at bounding box center [242, 160] width 34 height 8
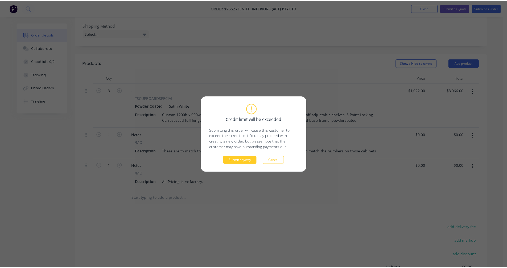
scroll to position [133, 0]
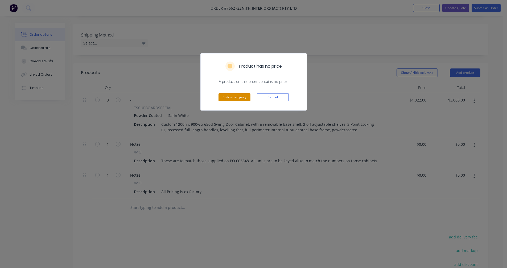
click at [236, 101] on button "Submit anyway" at bounding box center [235, 97] width 32 height 8
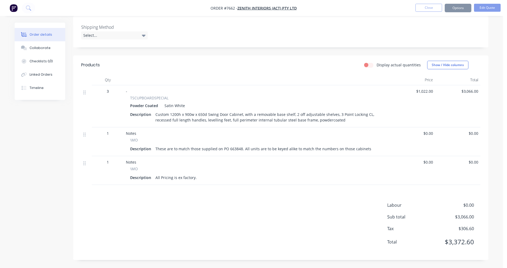
scroll to position [132, 0]
click at [462, 6] on button "Options" at bounding box center [458, 8] width 27 height 9
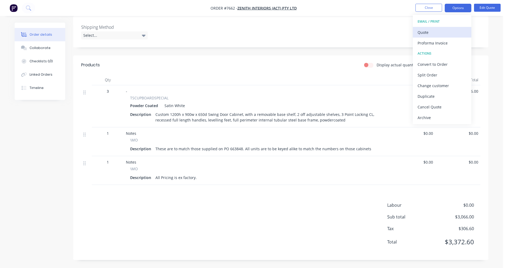
click at [433, 30] on div "Quote" at bounding box center [442, 32] width 49 height 8
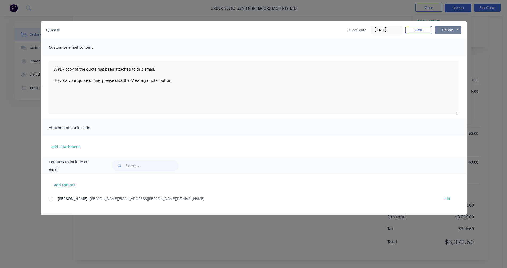
click at [448, 29] on button "Options" at bounding box center [448, 30] width 27 height 8
click at [451, 37] on button "Preview" at bounding box center [452, 39] width 34 height 9
drag, startPoint x: 452, startPoint y: 42, endPoint x: 437, endPoint y: 40, distance: 14.9
click at [452, 42] on div "Customise email content" at bounding box center [254, 47] width 426 height 17
click at [420, 31] on button "Close" at bounding box center [419, 30] width 27 height 8
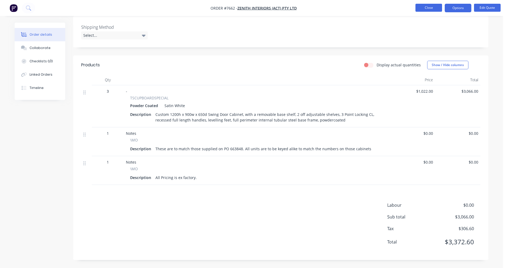
click at [426, 10] on button "Close" at bounding box center [429, 8] width 27 height 8
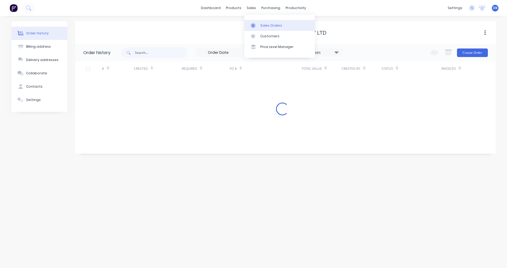
click at [263, 27] on div "Sales Orders" at bounding box center [271, 25] width 22 height 5
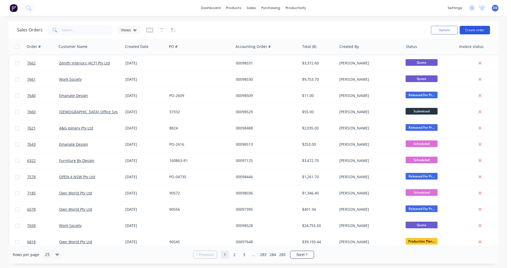
click at [472, 31] on button "Create order" at bounding box center [475, 30] width 30 height 9
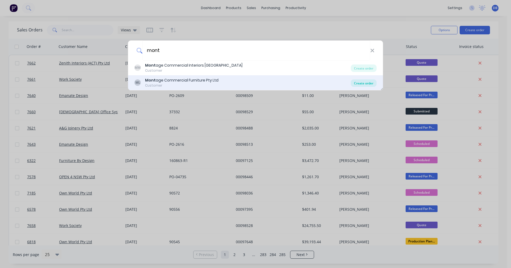
type input "mont"
click at [359, 81] on div "Create order" at bounding box center [364, 82] width 26 height 7
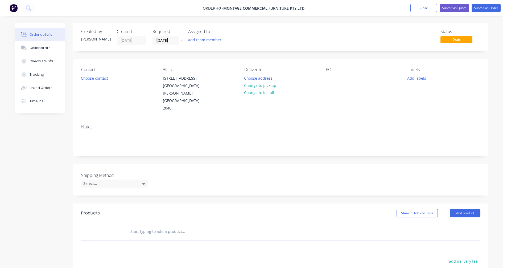
click at [144, 226] on input "text" at bounding box center [183, 231] width 107 height 11
type input "omikf18"
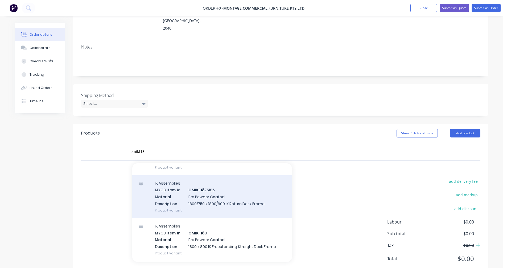
scroll to position [266, 0]
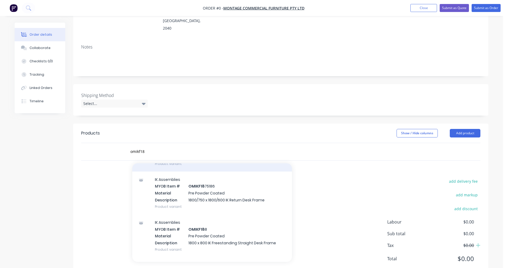
click at [221, 154] on div "IK Assemblies MYOB Item # OMIKF18 75 Material Pre Powder Coated Description 180…" at bounding box center [212, 150] width 160 height 43
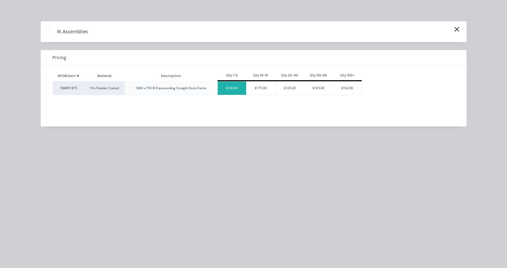
click at [235, 89] on div "$180.80" at bounding box center [232, 87] width 29 height 13
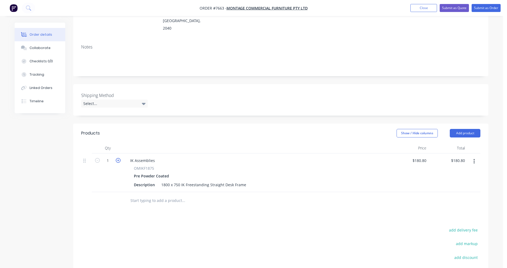
click at [117, 158] on icon "button" at bounding box center [118, 160] width 5 height 5
type input "2"
type input "$361.60"
drag, startPoint x: 156, startPoint y: 145, endPoint x: 127, endPoint y: 144, distance: 29.6
click at [127, 157] on div "IK Assemblies" at bounding box center [142, 161] width 33 height 8
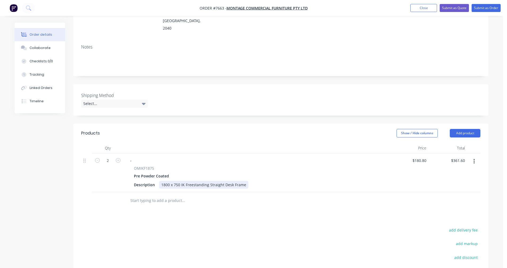
click at [244, 181] on div "1800 x 750 IK Freestanding Straight Desk Frame" at bounding box center [203, 185] width 89 height 8
type input "$202.50"
type input "$405.00"
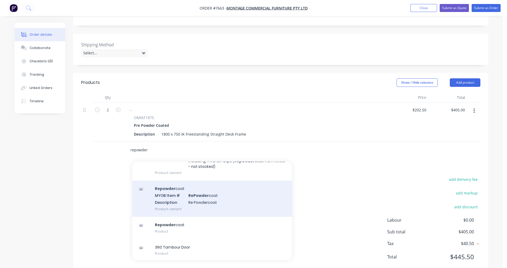
scroll to position [173, 0]
type input "repowder"
click at [201, 181] on div "Repowder coat MYOB Item # RePowder coat Description Re Powdercoat Product varia…" at bounding box center [212, 197] width 160 height 36
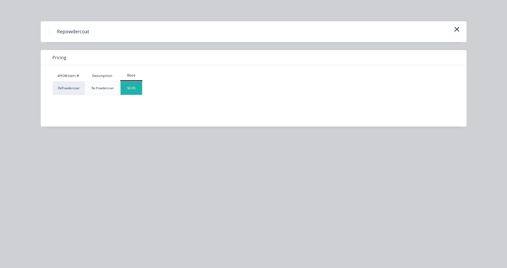
click at [131, 92] on div "$0.00" at bounding box center [132, 87] width 22 height 13
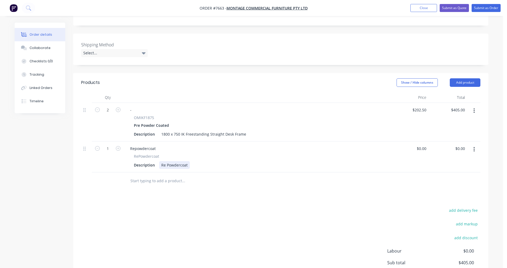
click at [187, 161] on div "Re Powdercoat" at bounding box center [174, 165] width 31 height 8
type input "$0.00"
click at [214, 161] on div "Re Powdercoat all above IK components Precious Silver (exact colour TBC)" at bounding box center [226, 165] width 135 height 8
type input "$69.40"
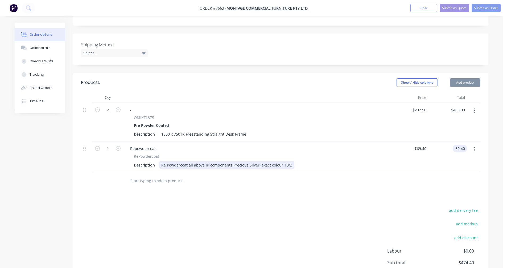
type input "$69.40"
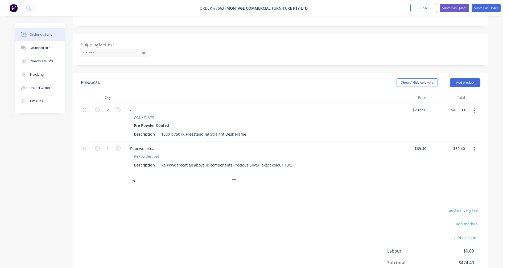
type input "i"
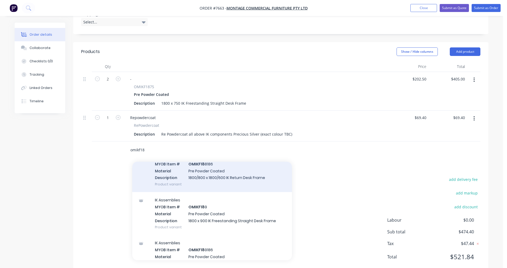
scroll to position [320, 0]
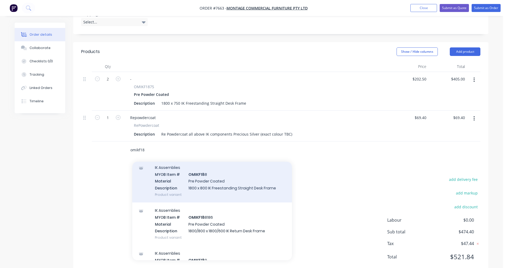
type input "omikf18"
click at [208, 184] on div "IK Assemblies MYOB Item # OMIKF18 8 Material Pre Powder Coated Description 1800…" at bounding box center [212, 180] width 160 height 43
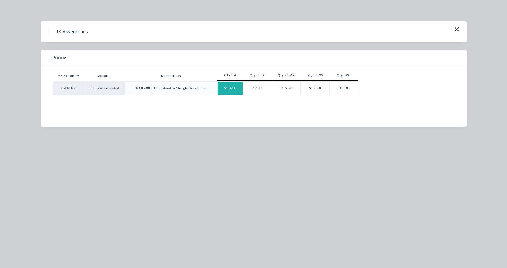
click at [236, 90] on div "$184.00" at bounding box center [230, 87] width 25 height 13
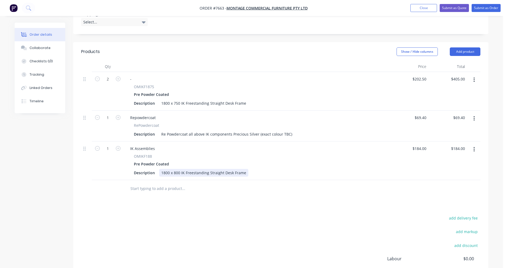
click at [245, 169] on div "1800 x 800 IK Freestanding Straight Desk Frame" at bounding box center [203, 173] width 89 height 8
type input "$206.00"
click at [475, 114] on button "button" at bounding box center [474, 119] width 13 height 10
click at [454, 139] on div "Duplicate" at bounding box center [455, 143] width 41 height 8
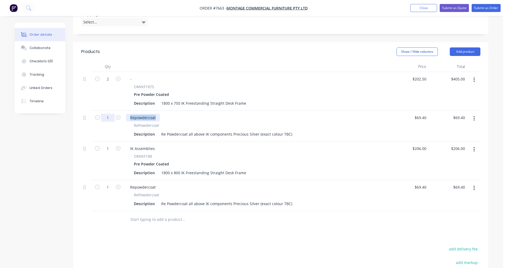
drag, startPoint x: 156, startPoint y: 103, endPoint x: 114, endPoint y: 106, distance: 42.7
click at [114, 110] on div "1 Repowdercoat RePowdercoat Description Re Powdercoat all above IK components P…" at bounding box center [280, 125] width 399 height 31
drag, startPoint x: 143, startPoint y: 133, endPoint x: 123, endPoint y: 133, distance: 20.0
click at [123, 141] on div "1 IK Assemblies OMIKF188 Pre Powder Coated Description 1800 x 800 IK Freestandi…" at bounding box center [280, 160] width 399 height 39
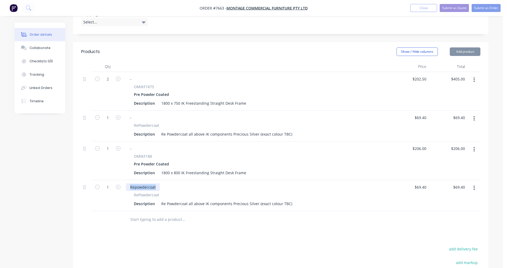
drag, startPoint x: 157, startPoint y: 172, endPoint x: 122, endPoint y: 173, distance: 34.4
click at [122, 180] on div "1 Repowdercoat RePowdercoat Description Re Powdercoat all above IK components P…" at bounding box center [280, 195] width 399 height 31
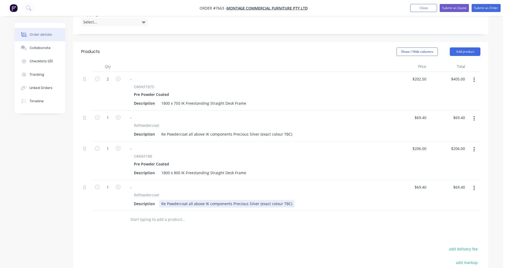
click at [202, 200] on div "Re Powdercoat all above IK components Precious Silver (exact colour TBC)" at bounding box center [226, 204] width 135 height 8
type input "$71.40"
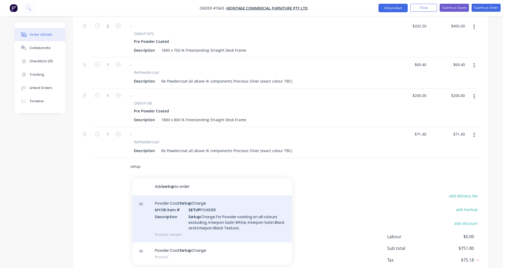
scroll to position [215, 0]
type input "setup"
click at [214, 209] on div "Powder Coat Setup Charge MYOB Item # SETUP POWDER Description Setup Charge For …" at bounding box center [212, 218] width 160 height 47
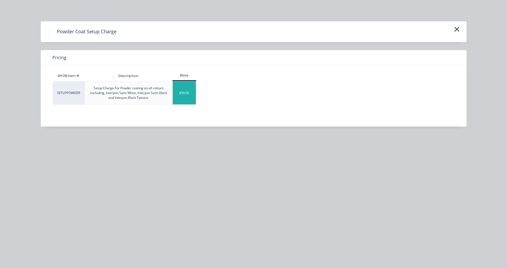
click at [190, 97] on div "$50.00" at bounding box center [184, 92] width 23 height 23
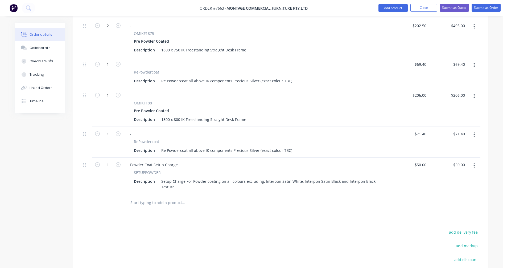
click at [140, 197] on input "text" at bounding box center [183, 202] width 107 height 11
click at [395, 9] on button "Add product" at bounding box center [393, 8] width 29 height 9
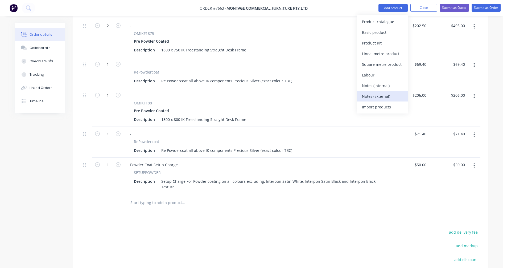
click at [377, 95] on div "Notes (External)" at bounding box center [382, 96] width 41 height 8
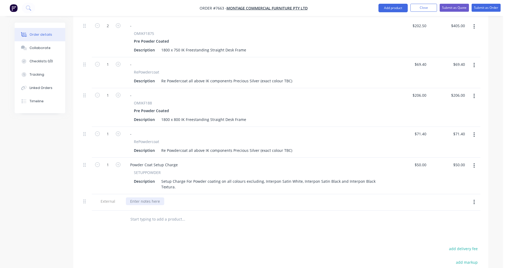
click at [146, 197] on div at bounding box center [145, 201] width 38 height 8
click at [472, 197] on button "button" at bounding box center [474, 202] width 13 height 10
click at [459, 212] on div "Duplicate" at bounding box center [455, 216] width 41 height 8
drag, startPoint x: 134, startPoint y: 203, endPoint x: 122, endPoint y: 203, distance: 11.7
click at [122, 211] on div "External 800mm Wide IK Frame Option" at bounding box center [280, 219] width 399 height 17
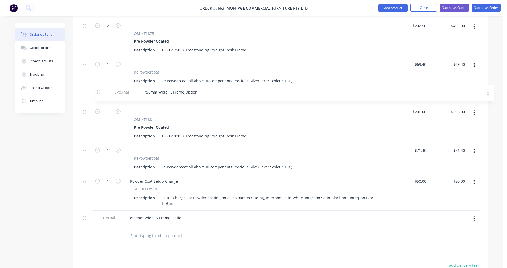
drag, startPoint x: 84, startPoint y: 202, endPoint x: 98, endPoint y: 23, distance: 179.4
click at [98, 23] on div "2 - OMIKF1875 Pre Powder Coated Description 1800 x 750 IK Freestanding Straight…" at bounding box center [280, 123] width 399 height 208
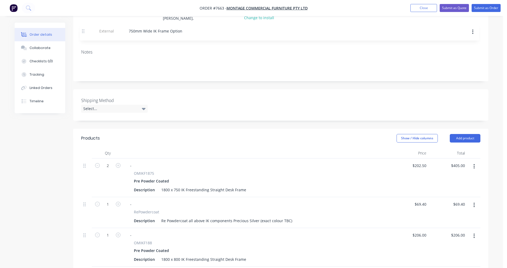
scroll to position [63, 0]
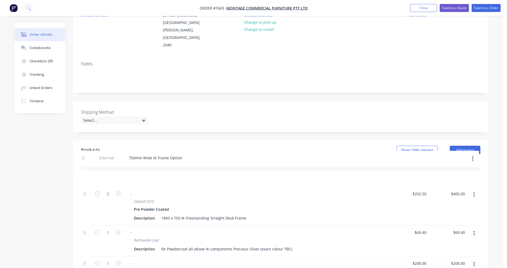
drag, startPoint x: 85, startPoint y: 83, endPoint x: 85, endPoint y: 158, distance: 75.1
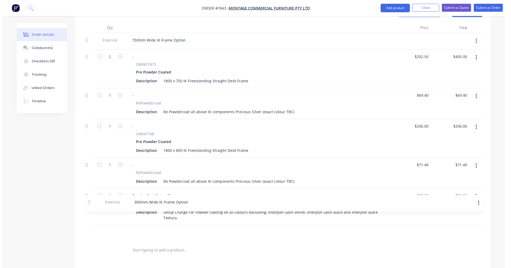
scroll to position [202, 0]
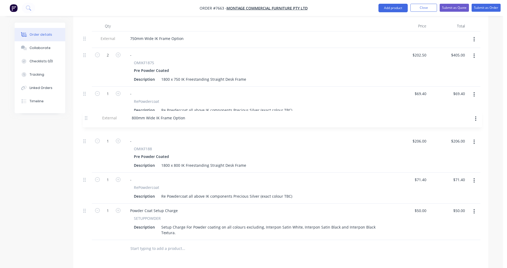
drag, startPoint x: 84, startPoint y: 222, endPoint x: 86, endPoint y: 117, distance: 104.9
click at [86, 117] on div "External 750mm Wide IK Frame Option 2 - OMIKF1875 Pre Powder Coated Description…" at bounding box center [280, 135] width 399 height 208
click at [452, 8] on button "Submit as Quote" at bounding box center [454, 8] width 29 height 8
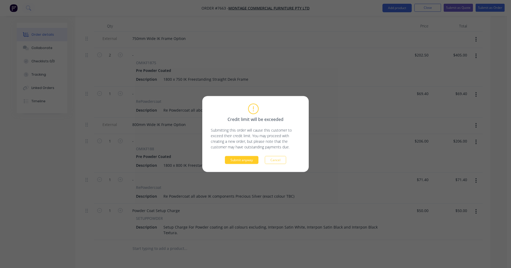
click at [234, 160] on button "Submit anyway" at bounding box center [242, 160] width 34 height 8
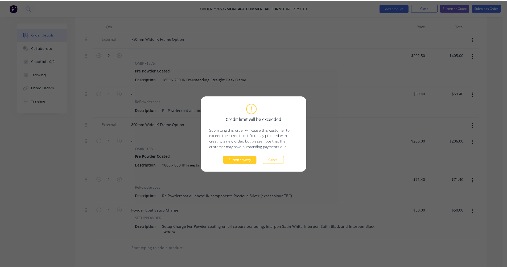
scroll to position [195, 0]
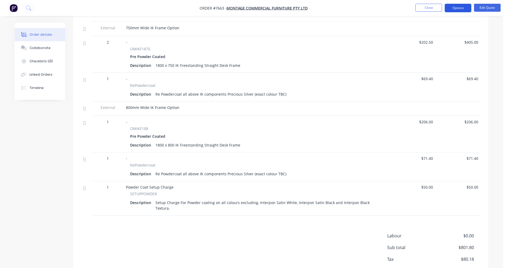
click at [462, 10] on button "Options" at bounding box center [458, 8] width 27 height 9
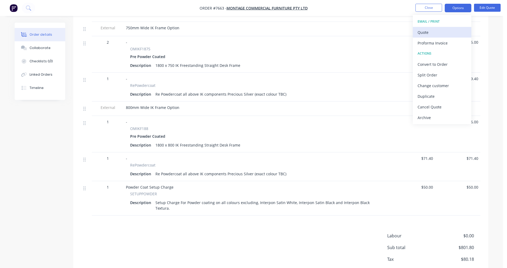
click at [435, 31] on div "Quote" at bounding box center [442, 32] width 49 height 8
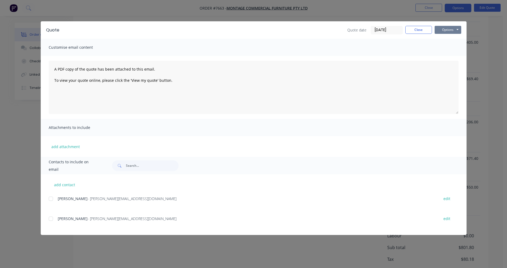
click at [453, 30] on button "Options" at bounding box center [448, 30] width 27 height 8
click at [453, 38] on button "Preview" at bounding box center [452, 39] width 34 height 9
click at [414, 27] on button "Close" at bounding box center [419, 30] width 27 height 8
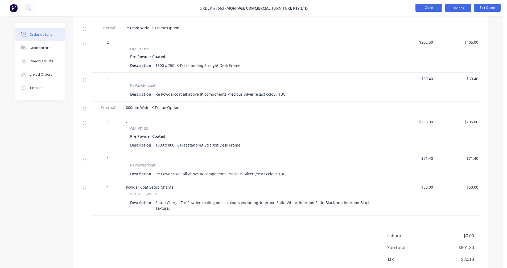
click at [429, 9] on button "Close" at bounding box center [429, 8] width 27 height 8
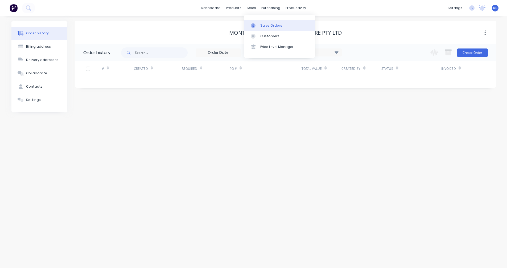
click at [263, 24] on div "Sales Orders" at bounding box center [271, 25] width 22 height 5
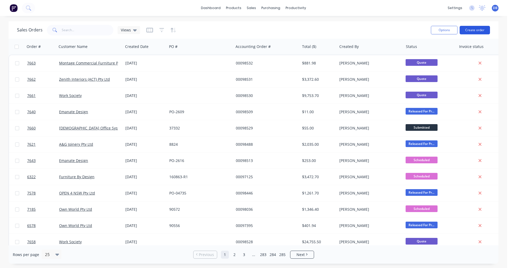
click at [471, 30] on button "Create order" at bounding box center [475, 30] width 30 height 9
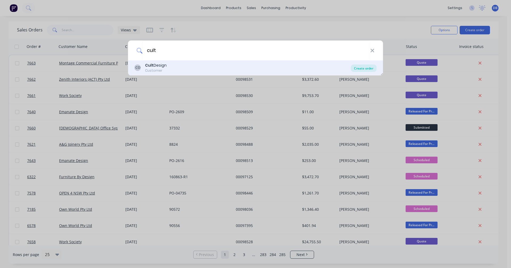
type input "cult"
click at [369, 68] on div "Create order" at bounding box center [364, 67] width 26 height 7
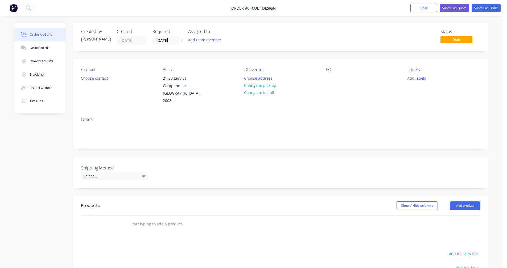
click at [149, 219] on input "text" at bounding box center [183, 224] width 107 height 11
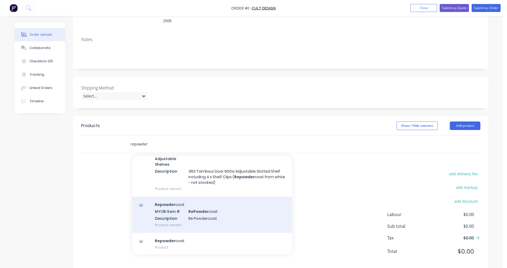
scroll to position [160, 0]
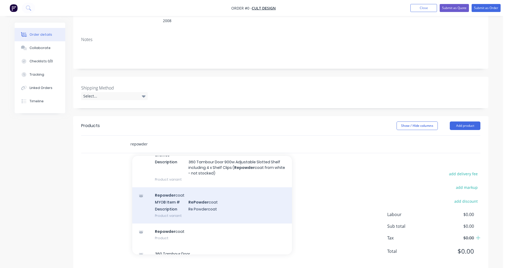
type input "repowder"
click at [198, 201] on div "Repowder coat MYOB Item # RePowder coat Description Re Powdercoat Product varia…" at bounding box center [212, 205] width 160 height 36
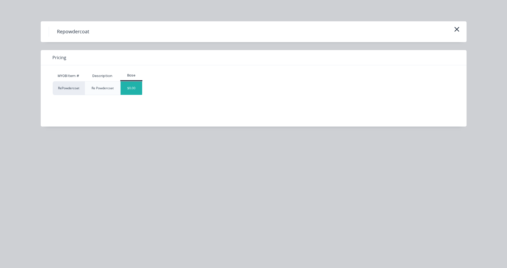
click at [132, 85] on div "$0.00" at bounding box center [132, 87] width 22 height 13
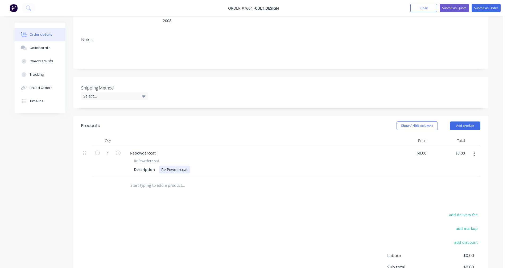
drag, startPoint x: 188, startPoint y: 161, endPoint x: 191, endPoint y: 160, distance: 3.6
click at [188, 166] on div "Re Powdercoat" at bounding box center [174, 170] width 31 height 8
type input "$0.00"
drag, startPoint x: 157, startPoint y: 146, endPoint x: 121, endPoint y: 142, distance: 35.9
click at [121, 146] on div "1 Repowdercoat RePowdercoat Description Re Powdercoat Supplied 740h Disc Base, …" at bounding box center [280, 161] width 399 height 31
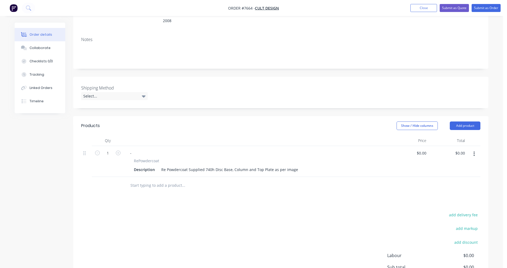
click at [135, 180] on input "text" at bounding box center [183, 185] width 107 height 11
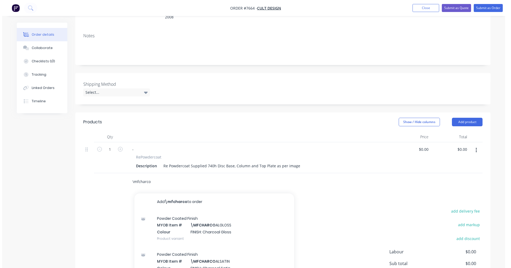
scroll to position [123, 0]
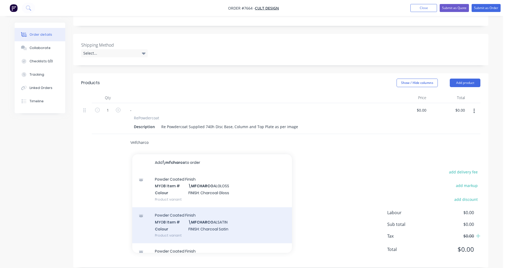
type input "\mfcharco"
click at [213, 212] on div "Powder Coated Finish MYOB Item # \MFCHARCO ALSATIN Colour FINISH: Charcoal Sati…" at bounding box center [212, 225] width 160 height 36
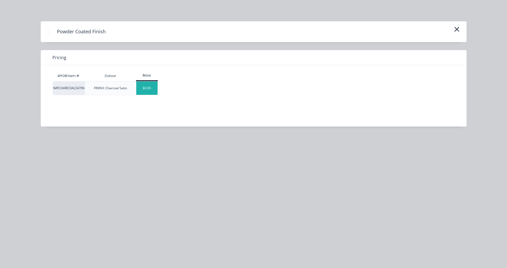
click at [139, 94] on div "$0.00" at bounding box center [147, 87] width 22 height 13
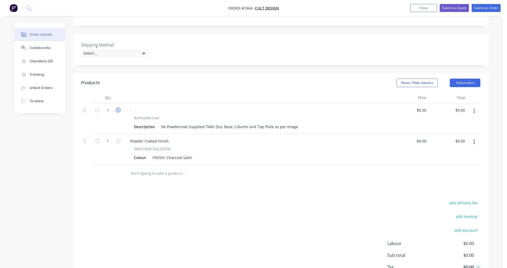
click at [117, 108] on icon "button" at bounding box center [118, 110] width 5 height 5
type input "5"
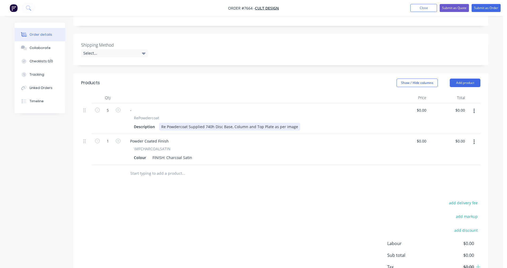
click at [292, 123] on div "Re Powdercoat Supplied 740h Disc Base, Column and Top Plate as per image" at bounding box center [229, 127] width 141 height 8
type input "$62.00"
type input "$310.00"
click at [138, 168] on input "text" at bounding box center [183, 173] width 107 height 11
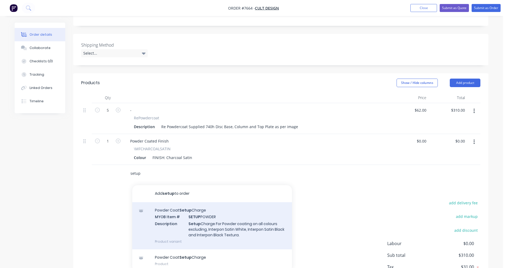
type input "setup"
click at [214, 214] on div "Powder Coat Setup Charge MYOB Item # SETUP POWDER Description Setup Charge For …" at bounding box center [212, 225] width 160 height 47
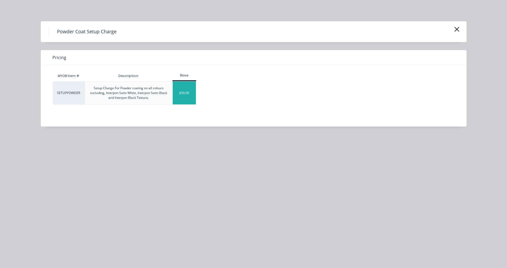
click at [185, 93] on div "$50.00" at bounding box center [184, 92] width 23 height 23
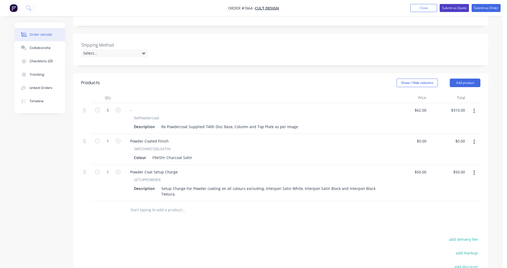
click at [451, 7] on button "Submit as Quote" at bounding box center [454, 8] width 29 height 8
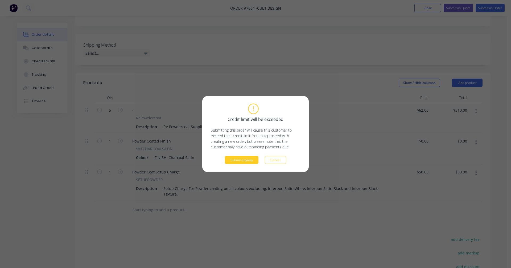
click at [242, 162] on button "Submit anyway" at bounding box center [242, 160] width 34 height 8
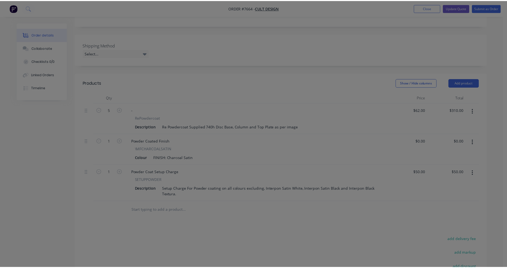
scroll to position [120, 0]
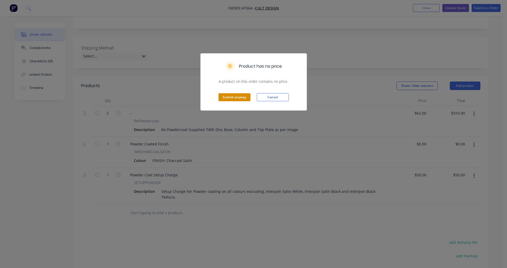
click at [236, 100] on button "Submit anyway" at bounding box center [235, 97] width 32 height 8
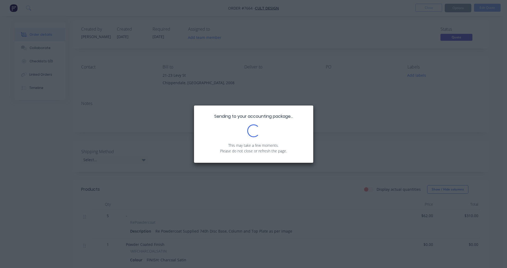
scroll to position [0, 0]
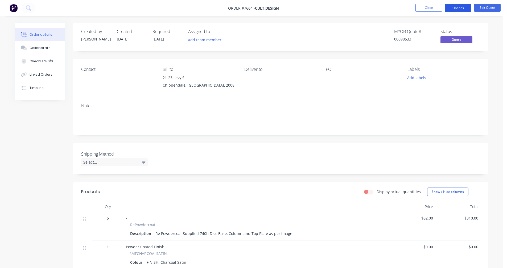
click at [458, 8] on button "Options" at bounding box center [458, 8] width 27 height 9
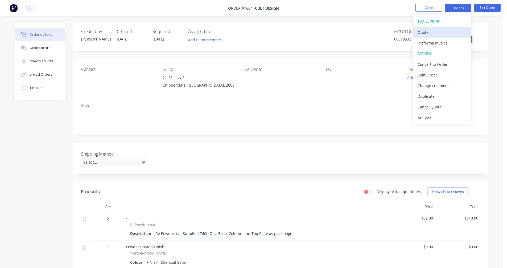
click at [439, 31] on div "Quote" at bounding box center [442, 32] width 49 height 8
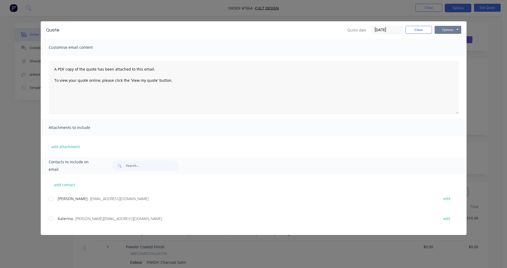
click at [456, 30] on button "Options" at bounding box center [448, 30] width 27 height 8
click at [456, 42] on button "Preview" at bounding box center [452, 39] width 34 height 9
click at [451, 47] on div "Customise email content" at bounding box center [254, 47] width 426 height 17
click at [418, 29] on button "Close" at bounding box center [419, 30] width 27 height 8
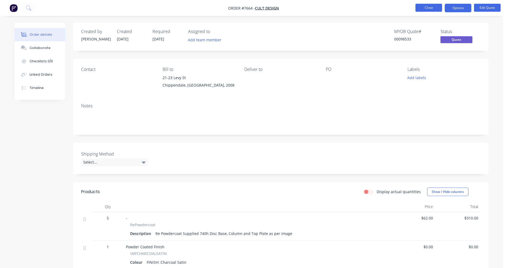
click at [427, 9] on button "Close" at bounding box center [429, 8] width 27 height 8
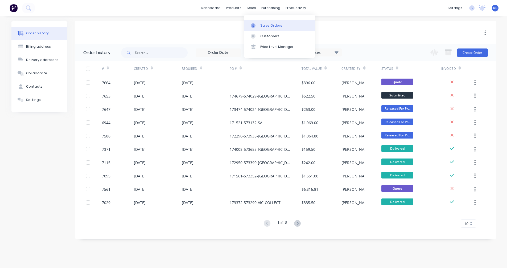
click at [259, 23] on link "Sales Orders" at bounding box center [279, 25] width 71 height 11
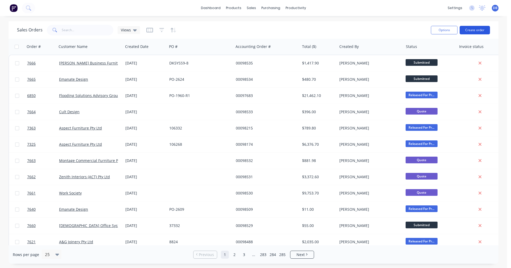
click at [473, 32] on button "Create order" at bounding box center [475, 30] width 30 height 9
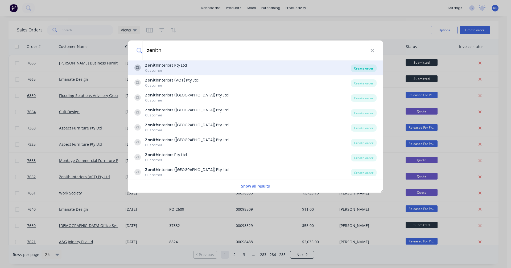
type input "zenith"
click at [365, 67] on div "Create order" at bounding box center [364, 67] width 26 height 7
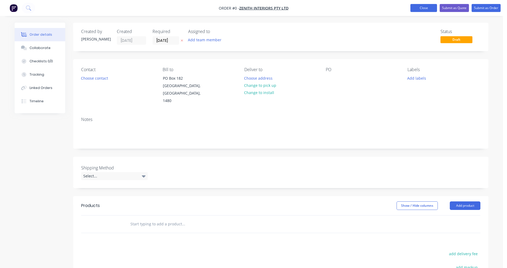
click at [424, 8] on button "Close" at bounding box center [424, 8] width 27 height 8
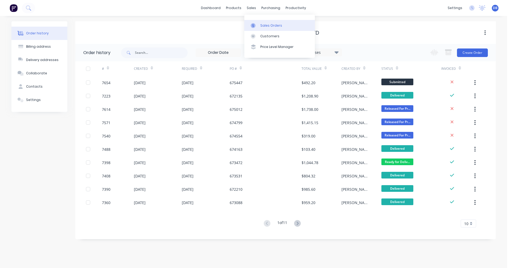
click at [259, 23] on link "Sales Orders" at bounding box center [279, 25] width 71 height 11
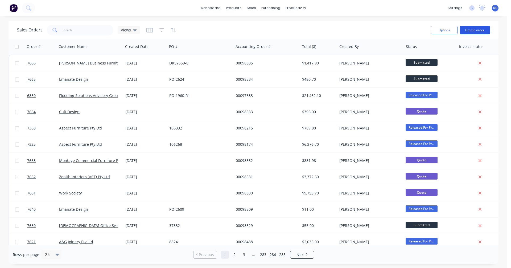
click at [477, 29] on button "Create order" at bounding box center [475, 30] width 30 height 9
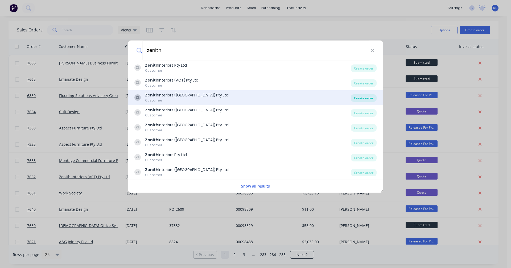
type input "zenith"
click at [362, 98] on div "Create order" at bounding box center [364, 97] width 26 height 7
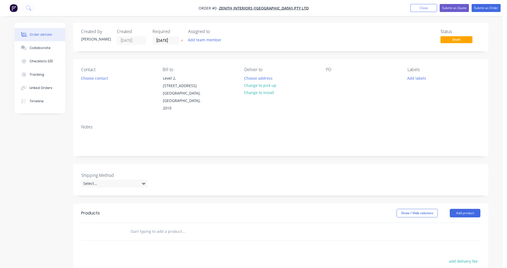
click at [136, 226] on input "text" at bounding box center [183, 231] width 107 height 11
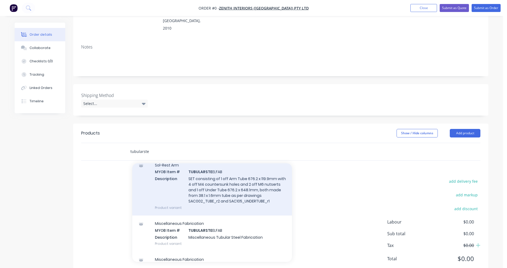
scroll to position [53, 0]
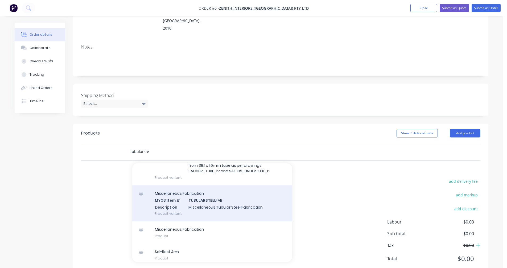
type input "tubularste"
click at [219, 196] on div "Miscellaneous Fabrication MYOB Item # TUBULARSTE ELFAB Description Miscellaneou…" at bounding box center [212, 203] width 160 height 36
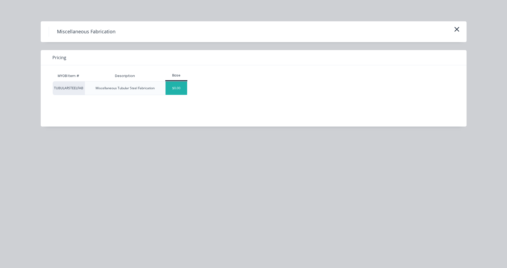
click at [176, 90] on div "$0.00" at bounding box center [177, 87] width 22 height 13
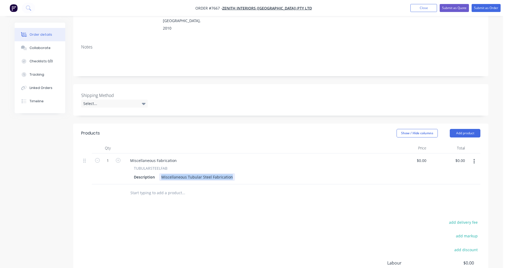
drag, startPoint x: 231, startPoint y: 170, endPoint x: 157, endPoint y: 169, distance: 73.8
click at [157, 173] on div "Description Miscellaneous Tubular Steel Fabrication" at bounding box center [256, 177] width 248 height 8
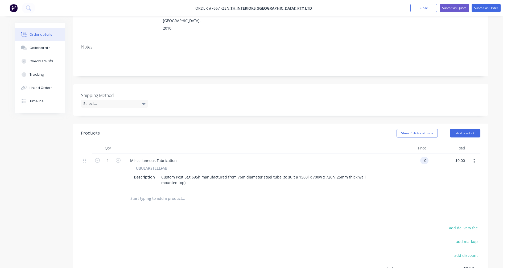
type input "$0.00"
click at [134, 193] on input "text" at bounding box center [183, 198] width 107 height 11
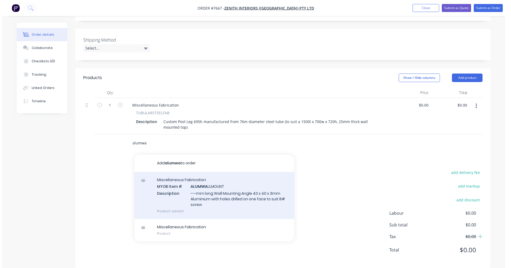
scroll to position [136, 0]
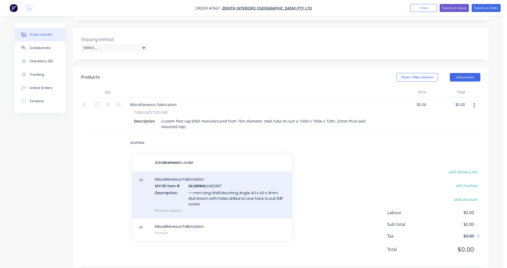
type input "alumwa"
click at [199, 185] on div "Miscellaneous Fabrication MYOB Item # ALUMWA LLMOUNT Description ---mm long Wal…" at bounding box center [212, 194] width 160 height 47
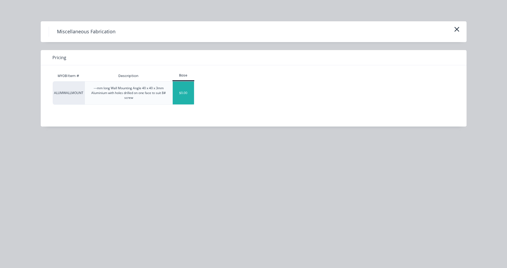
click at [180, 95] on div "$0.00" at bounding box center [184, 92] width 22 height 23
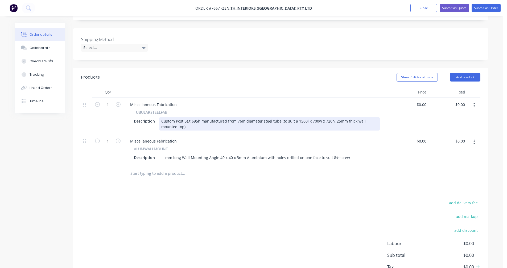
click at [177, 121] on div "Custom Post Leg 695h manufactured from 76m diameter steel tube (to suit a 1500l…" at bounding box center [269, 123] width 221 height 13
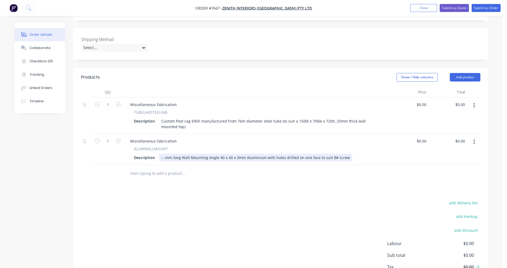
drag, startPoint x: 343, startPoint y: 150, endPoint x: 346, endPoint y: 150, distance: 3.0
click at [344, 154] on div "---mm long Wall Mounting Angle 40 x 40 x 3mm Aluminium with holes drilled on on…" at bounding box center [255, 158] width 193 height 8
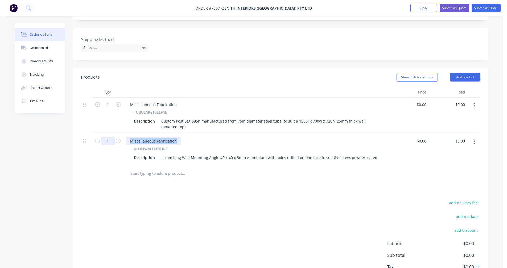
drag, startPoint x: 175, startPoint y: 132, endPoint x: 114, endPoint y: 133, distance: 61.5
click at [114, 134] on div "1 Miscellaneous Fabrication ALUMWALLMOUNT Description ---mm long Wall Mounting …" at bounding box center [280, 149] width 399 height 31
drag, startPoint x: 178, startPoint y: 97, endPoint x: 118, endPoint y: 103, distance: 59.3
click at [117, 103] on div "1 Miscellaneous Fabrication TUBULARSTEELFAB Description Custom Post Leg 695h ma…" at bounding box center [280, 115] width 399 height 36
click at [148, 168] on input "text" at bounding box center [183, 173] width 107 height 11
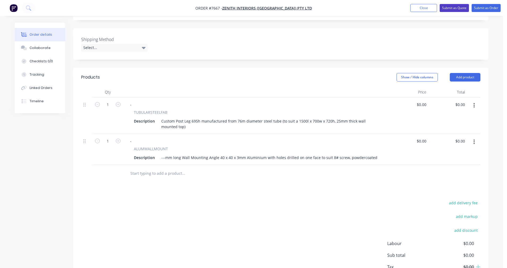
click at [451, 9] on button "Submit as Quote" at bounding box center [454, 8] width 29 height 8
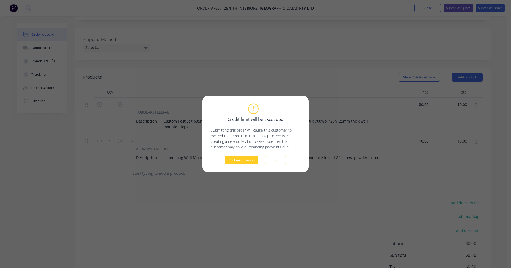
click at [245, 160] on button "Submit anyway" at bounding box center [242, 160] width 34 height 8
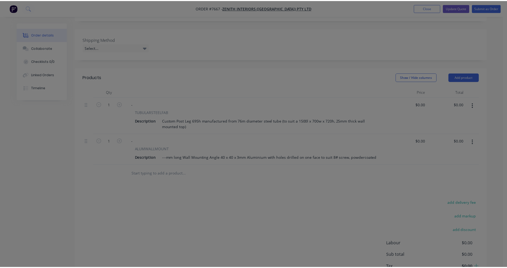
scroll to position [85, 0]
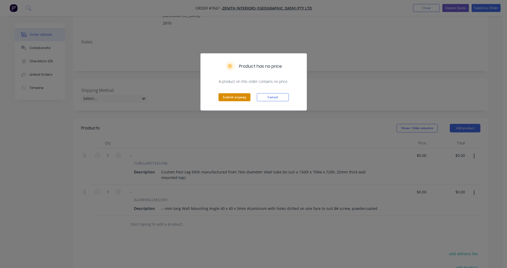
click at [238, 99] on button "Submit anyway" at bounding box center [235, 97] width 32 height 8
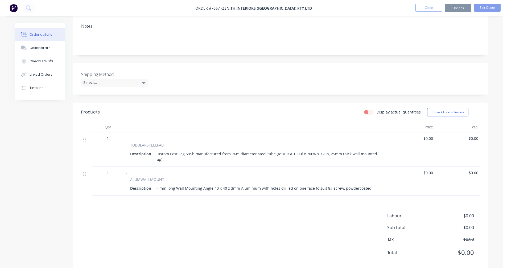
scroll to position [85, 0]
click at [433, 9] on button "Close" at bounding box center [429, 8] width 27 height 8
